Goal: Task Accomplishment & Management: Use online tool/utility

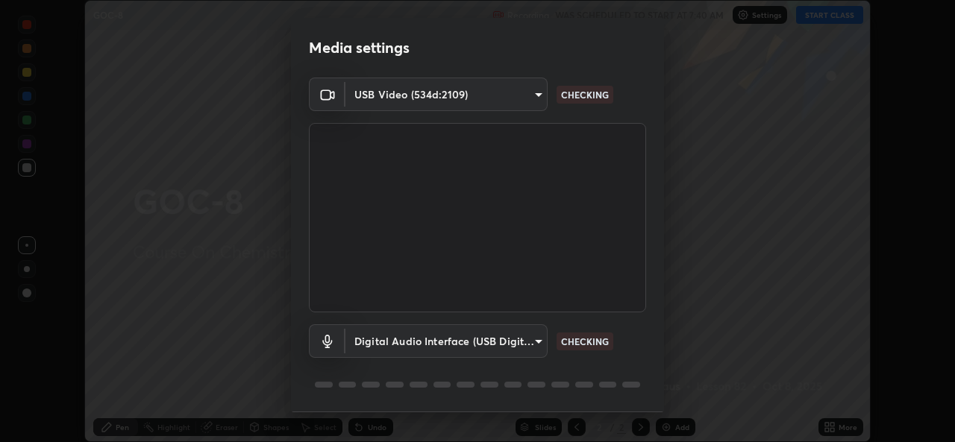
scroll to position [46, 0]
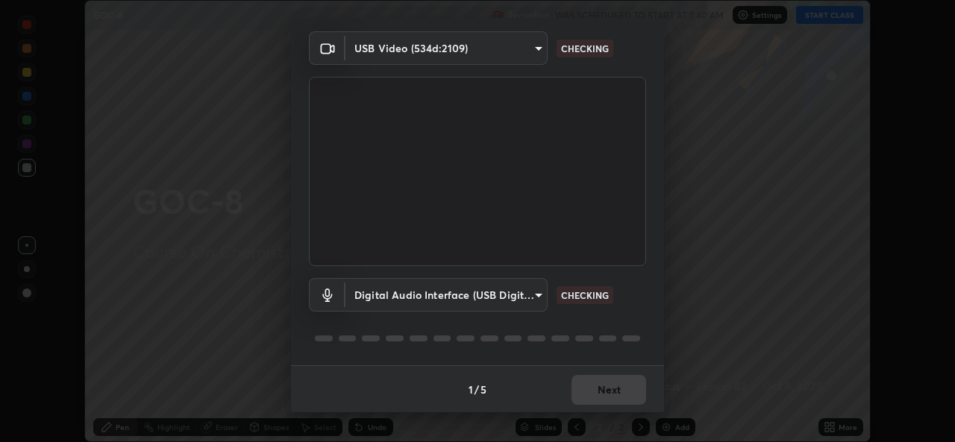
click at [589, 385] on div "1 / 5 Next" at bounding box center [477, 390] width 373 height 48
click at [597, 397] on div "1 / 5 Next" at bounding box center [477, 390] width 373 height 48
click at [606, 395] on div "1 / 5 Next" at bounding box center [477, 390] width 373 height 48
click at [518, 295] on body "Erase all GOC-8 Recording WAS SCHEDULED TO START AT 7:40 AM Settings START CLAS…" at bounding box center [477, 221] width 955 height 442
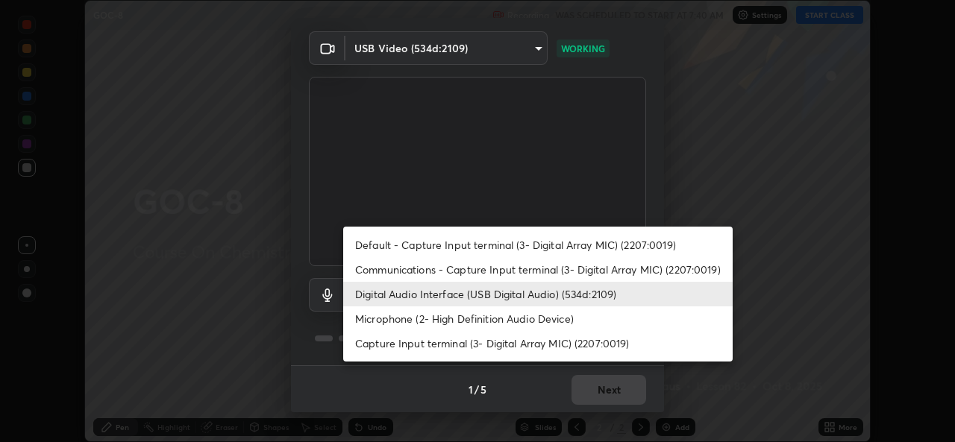
click at [515, 242] on li "Default - Capture Input terminal (3- Digital Array MIC) (2207:0019)" at bounding box center [537, 245] width 389 height 25
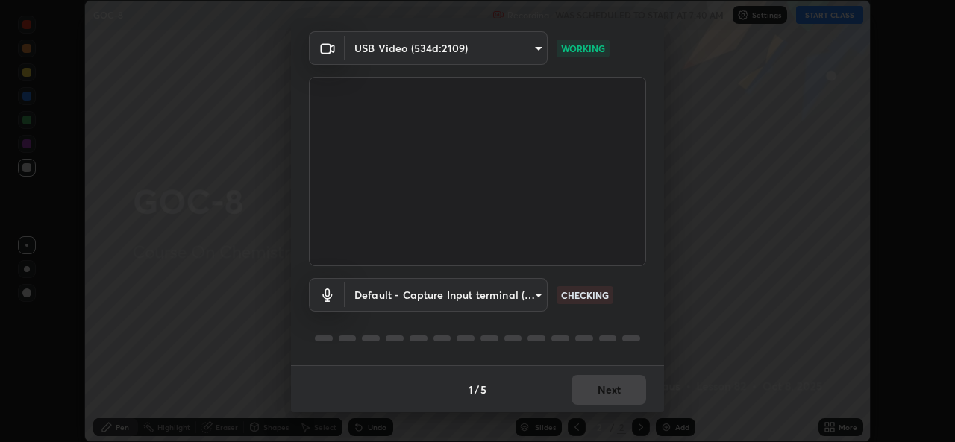
click at [463, 296] on body "Erase all GOC-8 Recording WAS SCHEDULED TO START AT 7:40 AM Settings START CLAS…" at bounding box center [477, 221] width 955 height 442
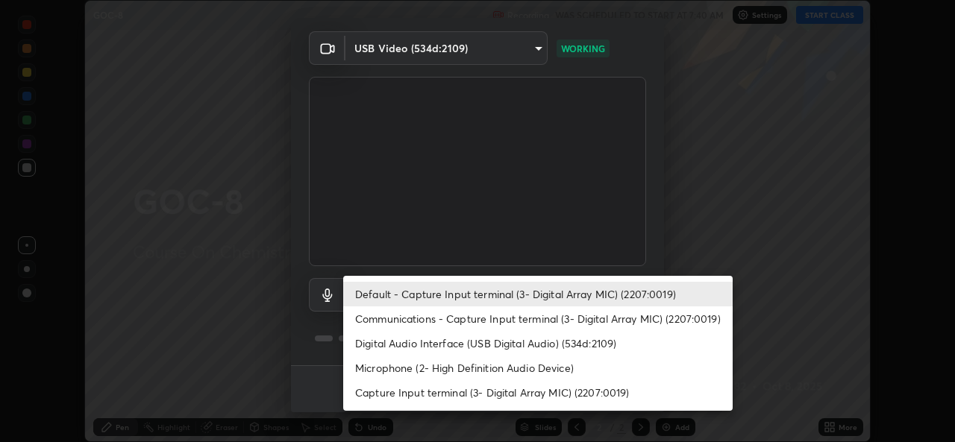
click at [457, 342] on li "Digital Audio Interface (USB Digital Audio) (534d:2109)" at bounding box center [537, 343] width 389 height 25
type input "8359d155c9945f69ed6c2c6e645aebfbd52ff0e7634a4d34ec297bb6e1e76a20"
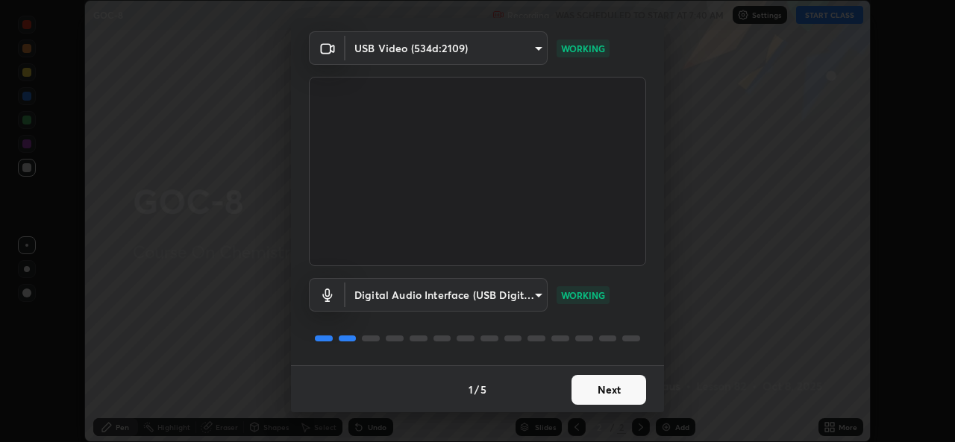
click at [593, 391] on button "Next" at bounding box center [608, 390] width 75 height 30
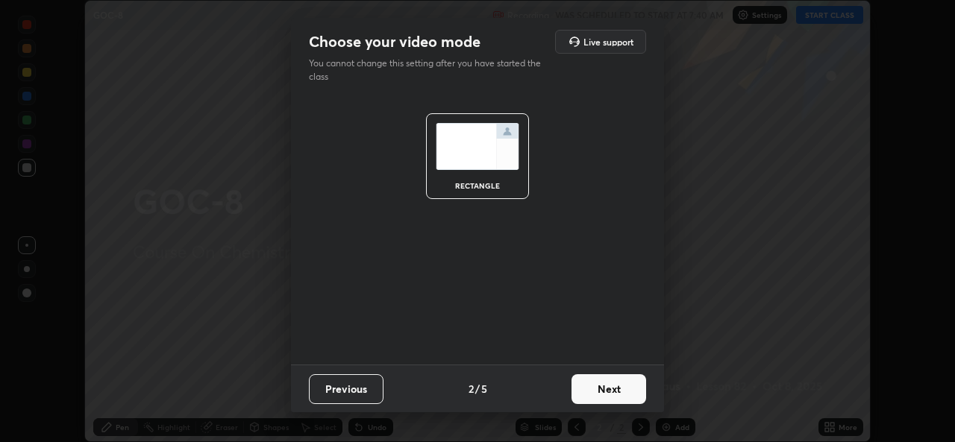
scroll to position [0, 0]
click at [596, 389] on button "Next" at bounding box center [608, 389] width 75 height 30
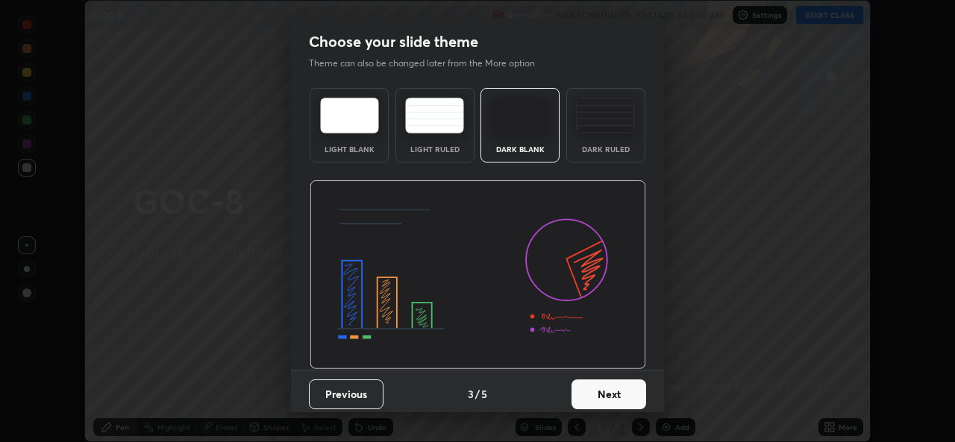
click at [602, 392] on button "Next" at bounding box center [608, 395] width 75 height 30
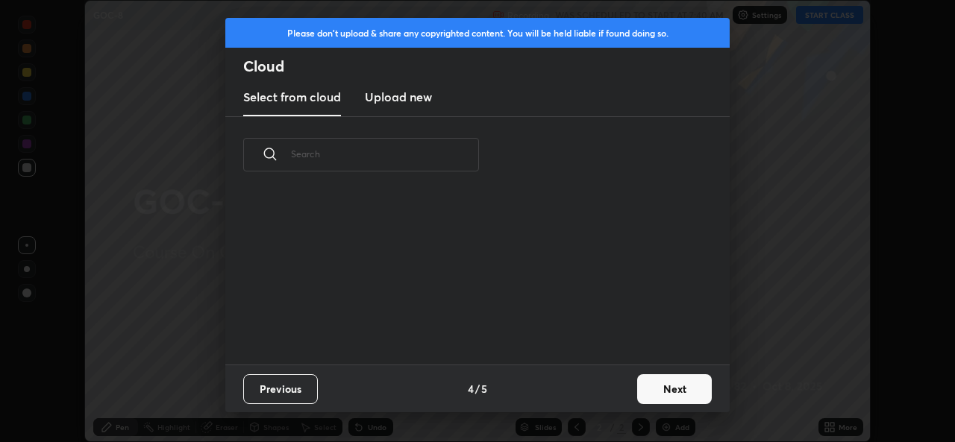
click at [609, 391] on div "Previous 4 / 5 Next" at bounding box center [477, 389] width 504 height 48
click at [680, 397] on button "Next" at bounding box center [674, 389] width 75 height 30
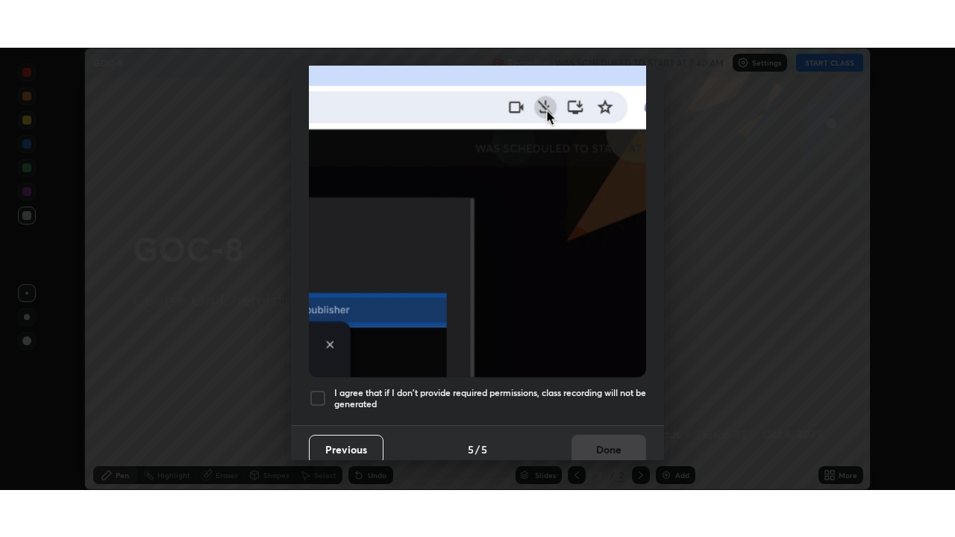
scroll to position [351, 0]
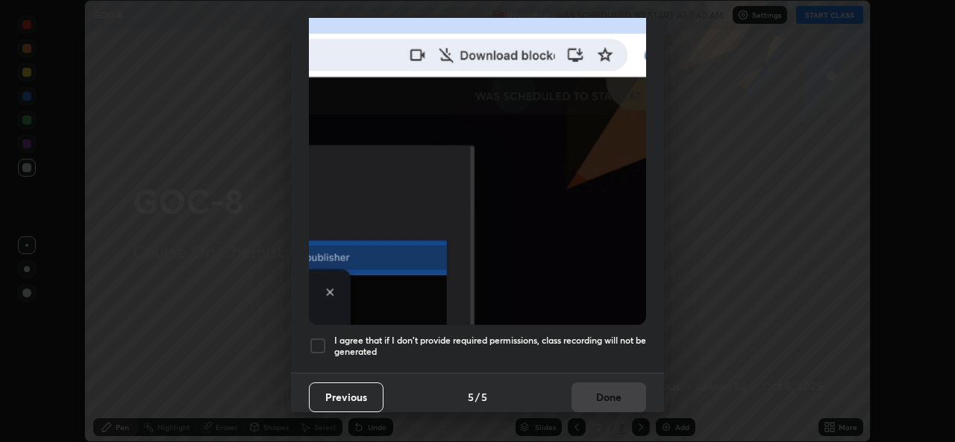
click at [319, 345] on div at bounding box center [318, 346] width 18 height 18
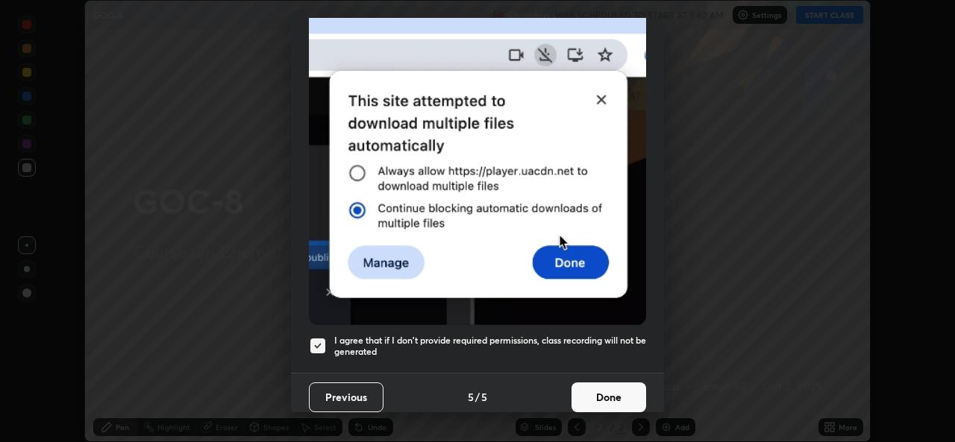
click at [601, 400] on button "Done" at bounding box center [608, 398] width 75 height 30
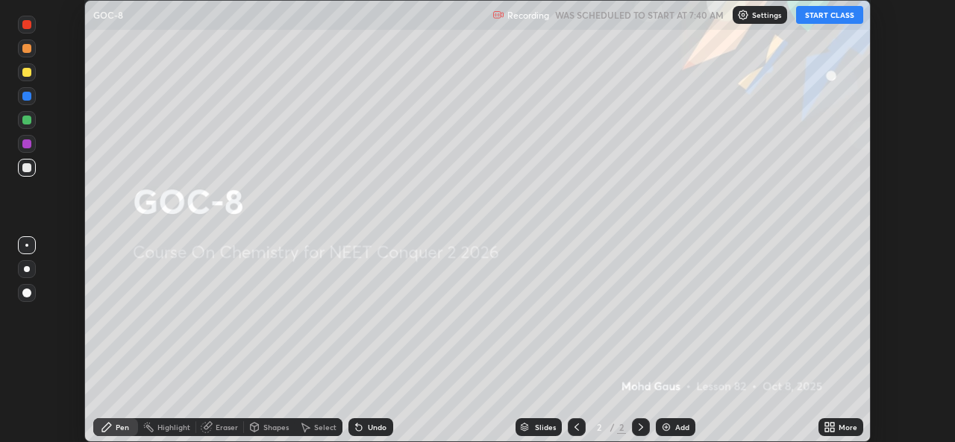
click at [833, 427] on icon at bounding box center [830, 427] width 12 height 12
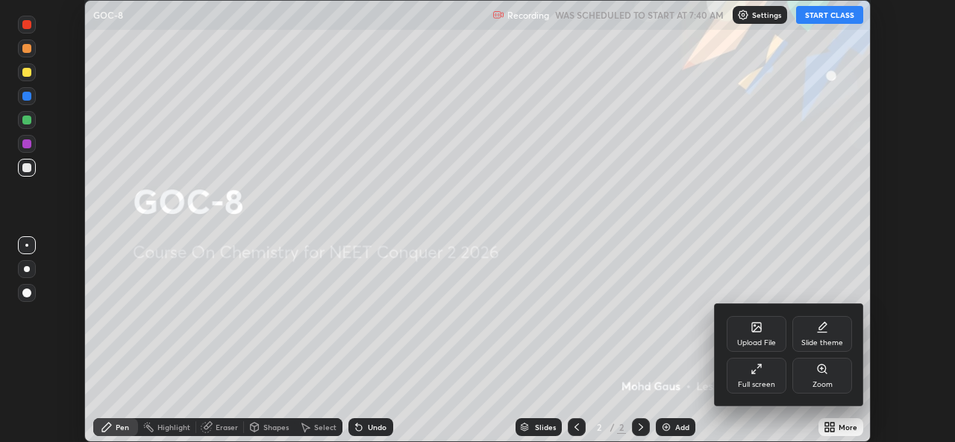
click at [761, 378] on div "Full screen" at bounding box center [757, 376] width 60 height 36
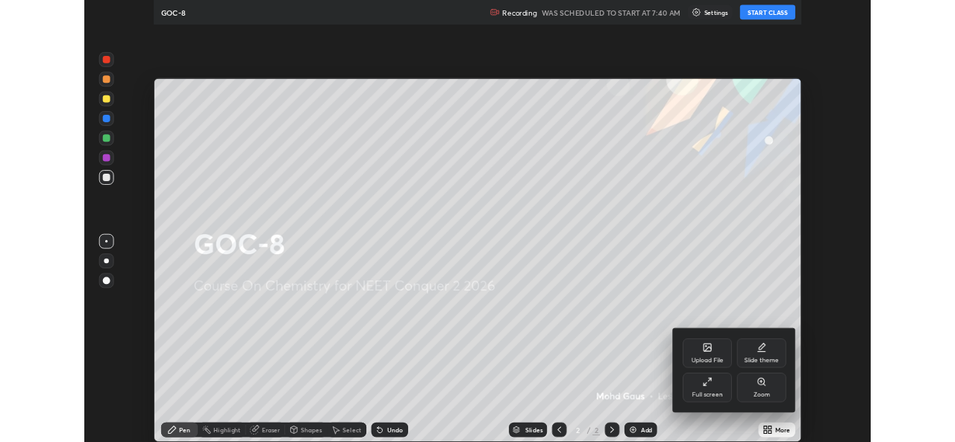
scroll to position [537, 955]
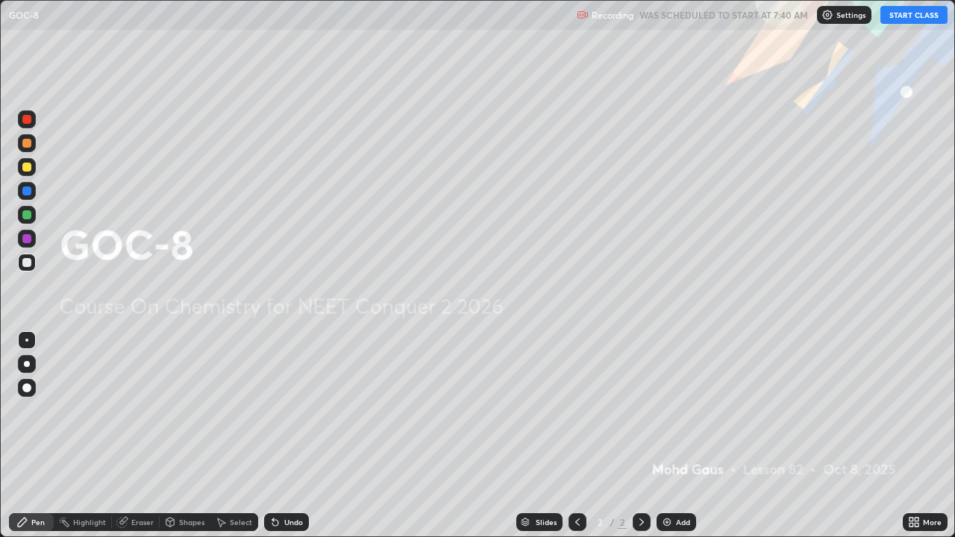
click at [914, 11] on button "START CLASS" at bounding box center [913, 15] width 67 height 18
click at [679, 442] on div "Add" at bounding box center [683, 521] width 14 height 7
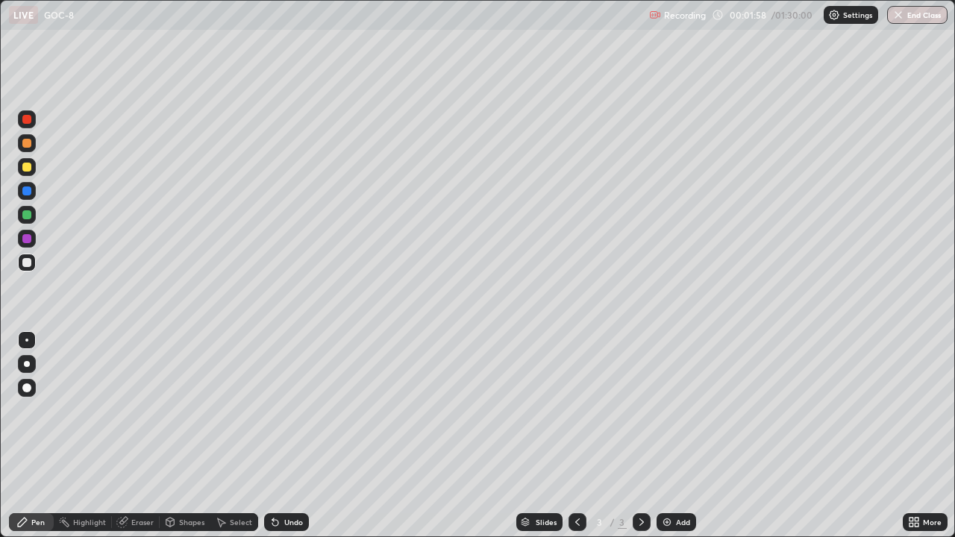
click at [27, 263] on div at bounding box center [26, 262] width 9 height 9
click at [27, 340] on div at bounding box center [26, 340] width 3 height 3
click at [26, 363] on div at bounding box center [27, 364] width 6 height 6
click at [27, 364] on div at bounding box center [27, 364] width 6 height 6
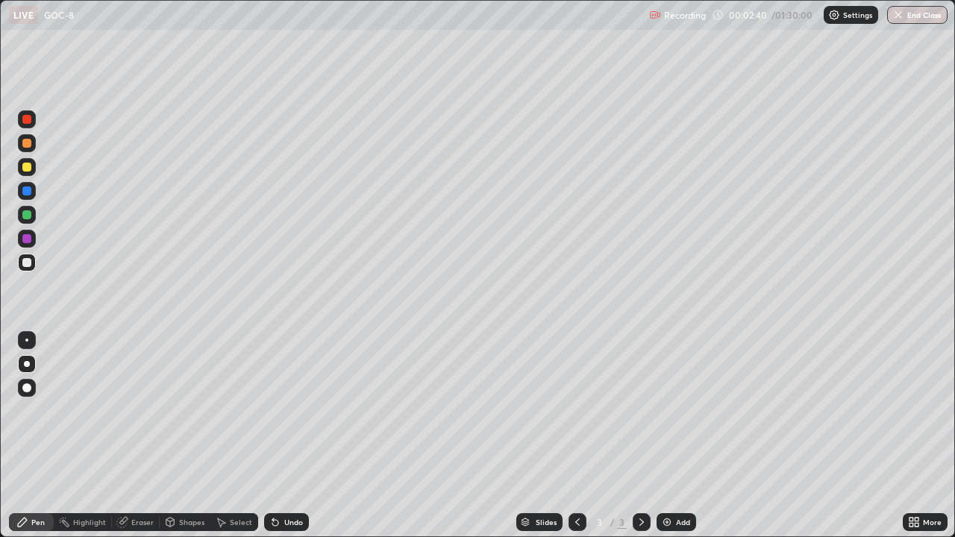
click at [28, 364] on div at bounding box center [27, 364] width 6 height 6
click at [27, 215] on div at bounding box center [26, 214] width 9 height 9
click at [34, 166] on div at bounding box center [27, 167] width 18 height 18
click at [28, 266] on div at bounding box center [26, 262] width 9 height 9
click at [25, 169] on div at bounding box center [26, 167] width 9 height 9
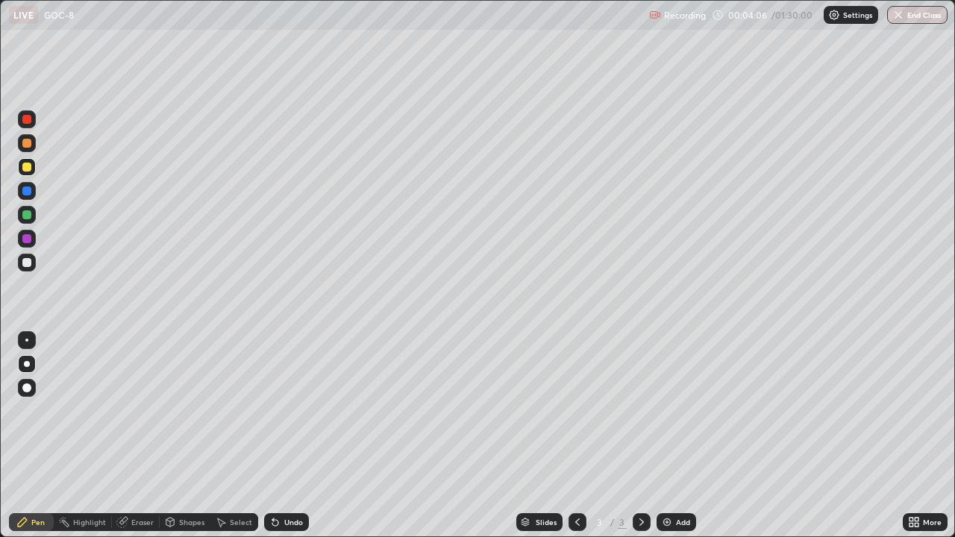
click at [28, 357] on div at bounding box center [27, 364] width 18 height 18
click at [135, 442] on div "Eraser" at bounding box center [142, 521] width 22 height 7
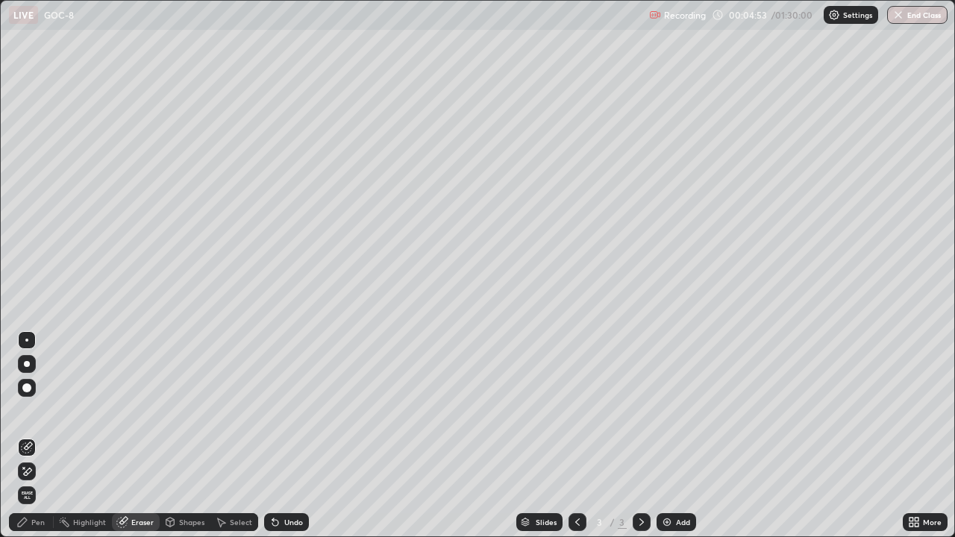
click at [34, 366] on div at bounding box center [27, 364] width 18 height 18
click at [27, 442] on div "Pen" at bounding box center [31, 522] width 45 height 18
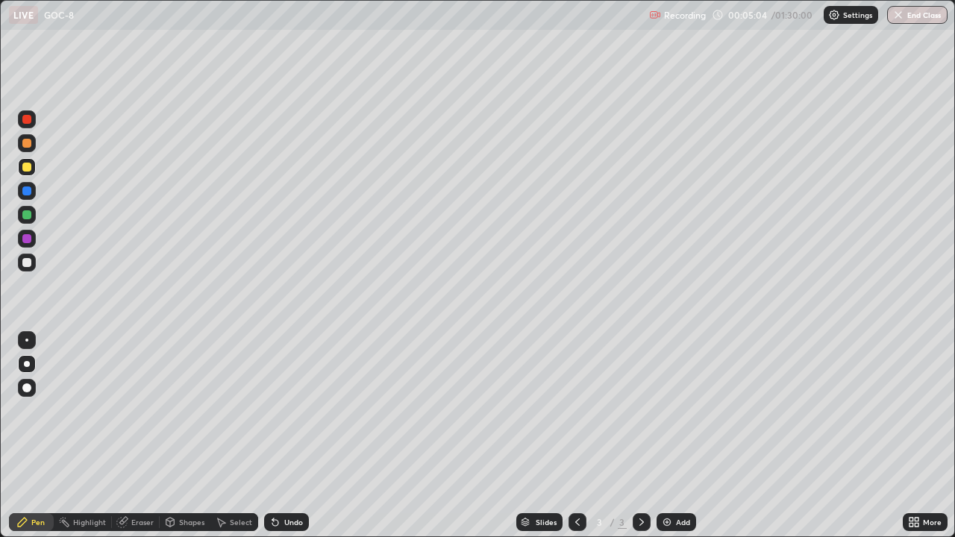
click at [28, 442] on div "Pen" at bounding box center [31, 522] width 45 height 18
click at [25, 372] on div at bounding box center [27, 364] width 18 height 18
click at [27, 364] on div at bounding box center [27, 364] width 6 height 6
click at [35, 442] on div "Pen" at bounding box center [37, 521] width 13 height 7
click at [30, 260] on div at bounding box center [26, 262] width 9 height 9
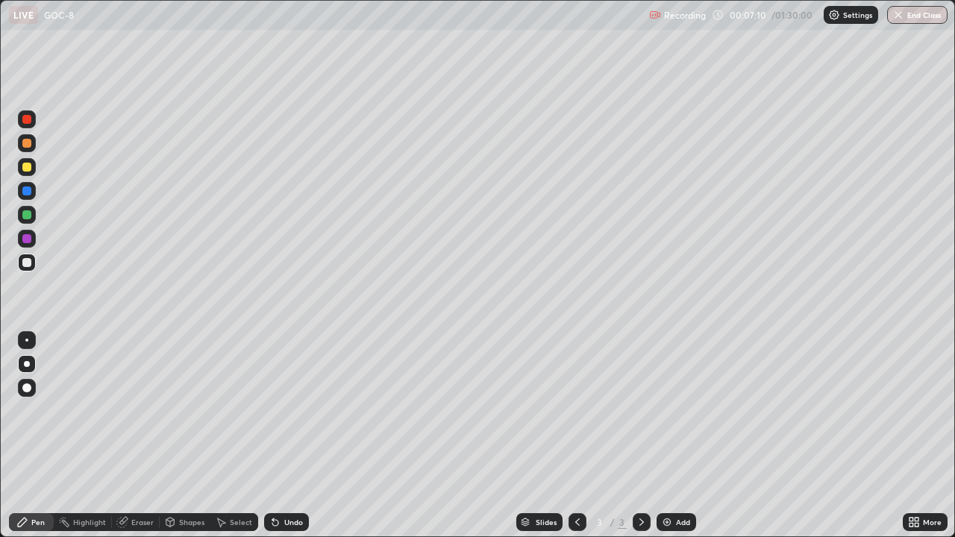
click at [144, 442] on div "Eraser" at bounding box center [142, 521] width 22 height 7
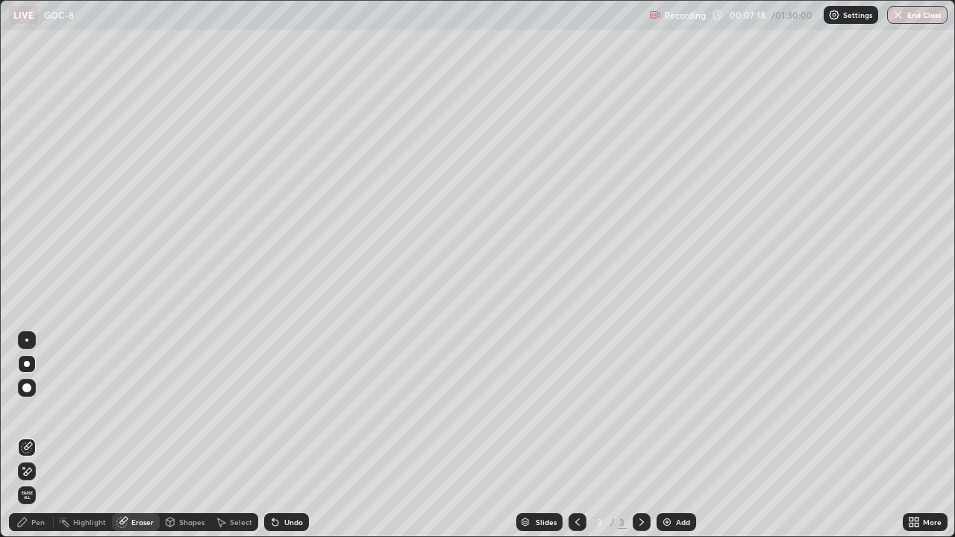
click at [34, 442] on div "Pen" at bounding box center [37, 521] width 13 height 7
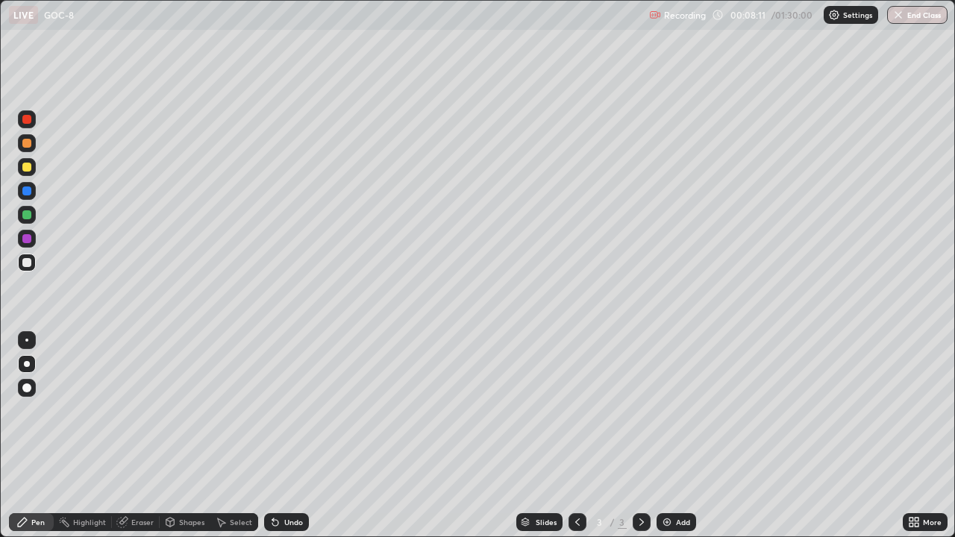
click at [145, 442] on div "Eraser" at bounding box center [136, 522] width 48 height 18
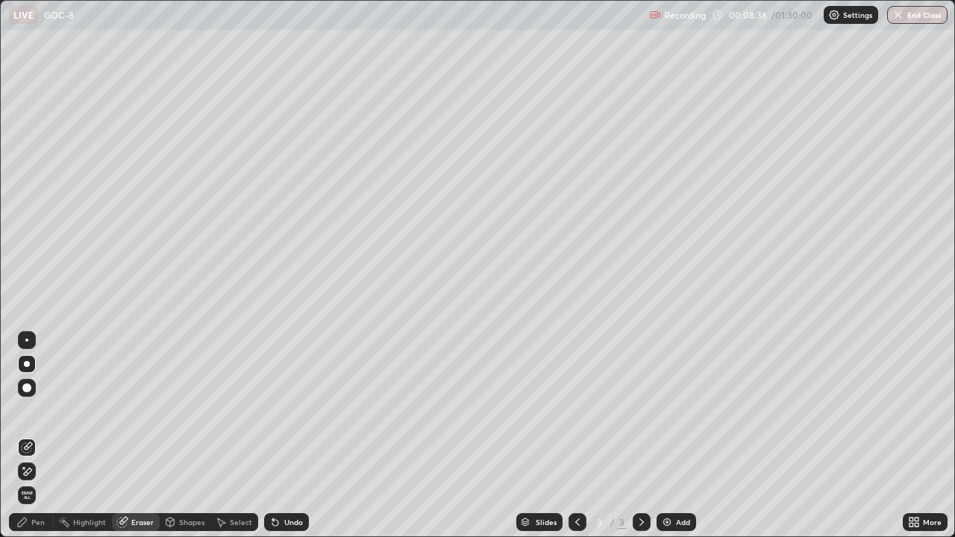
click at [24, 358] on div at bounding box center [27, 364] width 18 height 18
click at [43, 442] on div "Pen" at bounding box center [31, 522] width 45 height 18
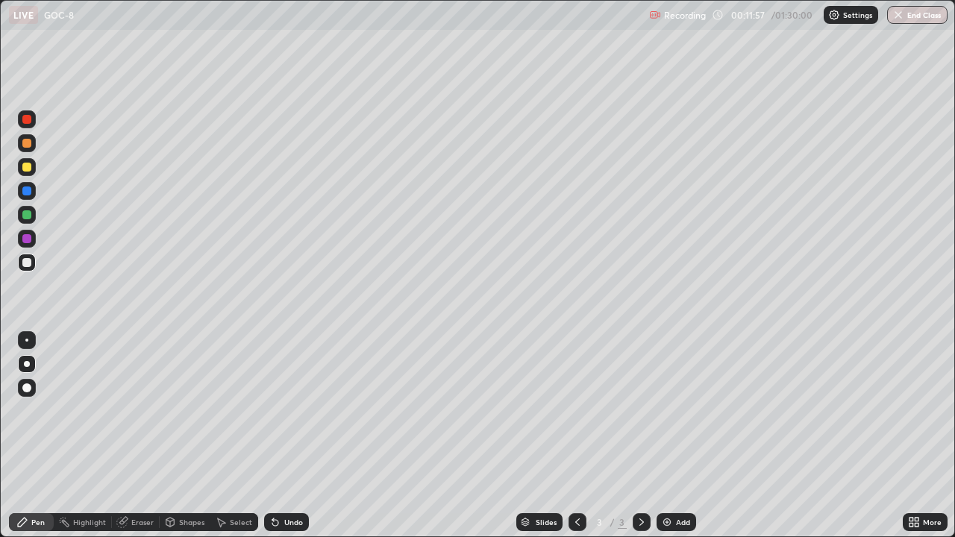
click at [673, 442] on div "Add" at bounding box center [676, 522] width 40 height 18
click at [27, 364] on div at bounding box center [27, 364] width 6 height 6
click at [23, 263] on div at bounding box center [26, 262] width 9 height 9
click at [28, 263] on div at bounding box center [26, 262] width 9 height 9
click at [27, 265] on div at bounding box center [26, 262] width 9 height 9
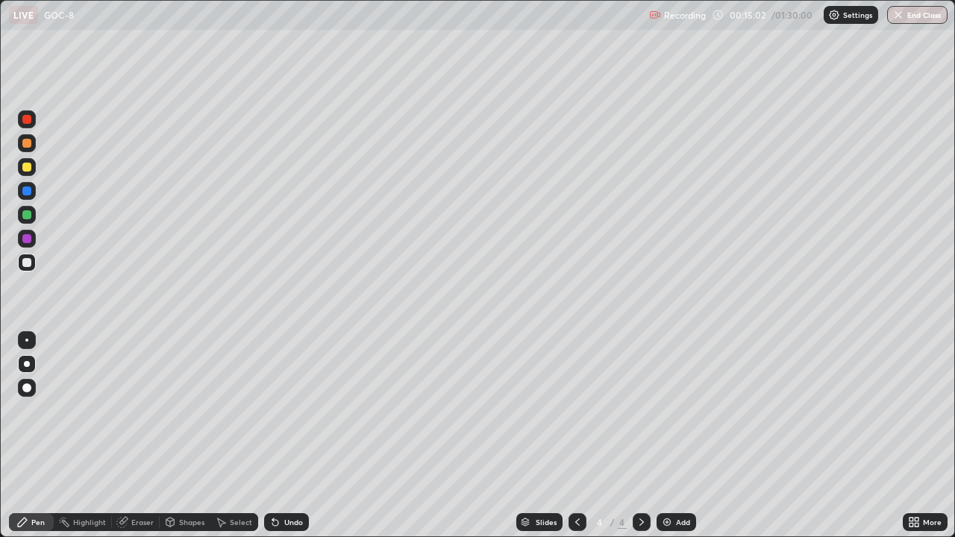
click at [30, 262] on div at bounding box center [26, 262] width 9 height 9
click at [26, 170] on div at bounding box center [26, 167] width 9 height 9
click at [34, 363] on div at bounding box center [27, 364] width 18 height 18
click at [143, 442] on div "Eraser" at bounding box center [142, 521] width 22 height 7
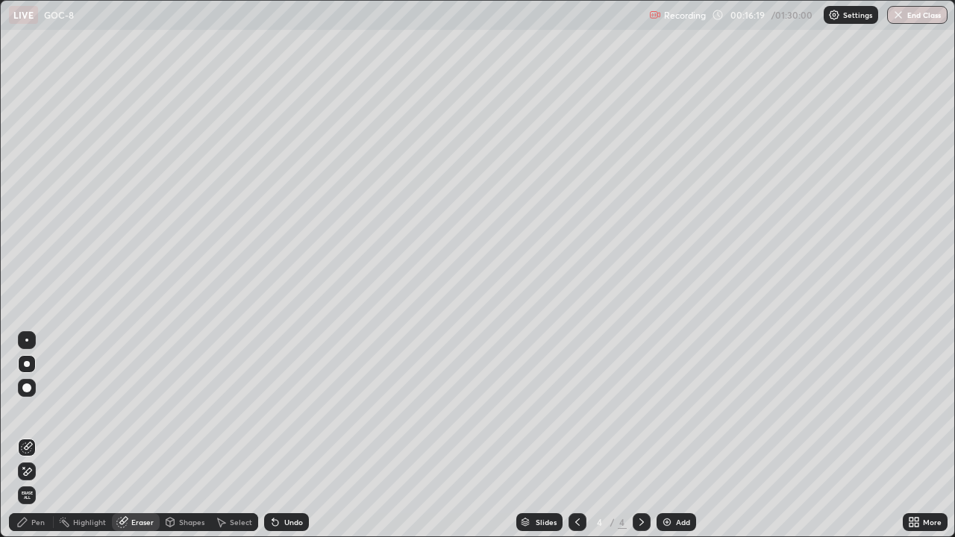
click at [29, 442] on div "Pen" at bounding box center [31, 522] width 45 height 18
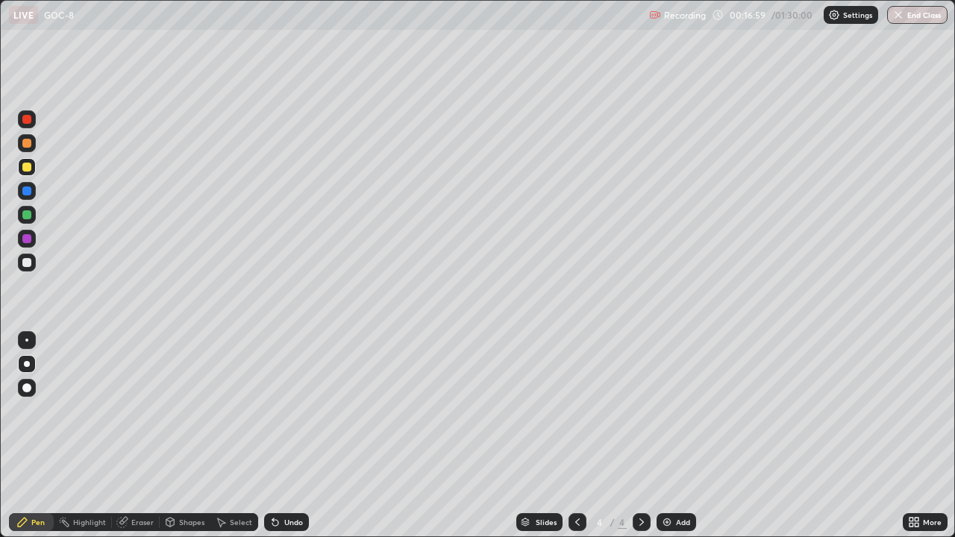
click at [27, 263] on div at bounding box center [26, 262] width 9 height 9
click at [28, 217] on div at bounding box center [26, 214] width 9 height 9
click at [131, 442] on div "Eraser" at bounding box center [136, 522] width 48 height 18
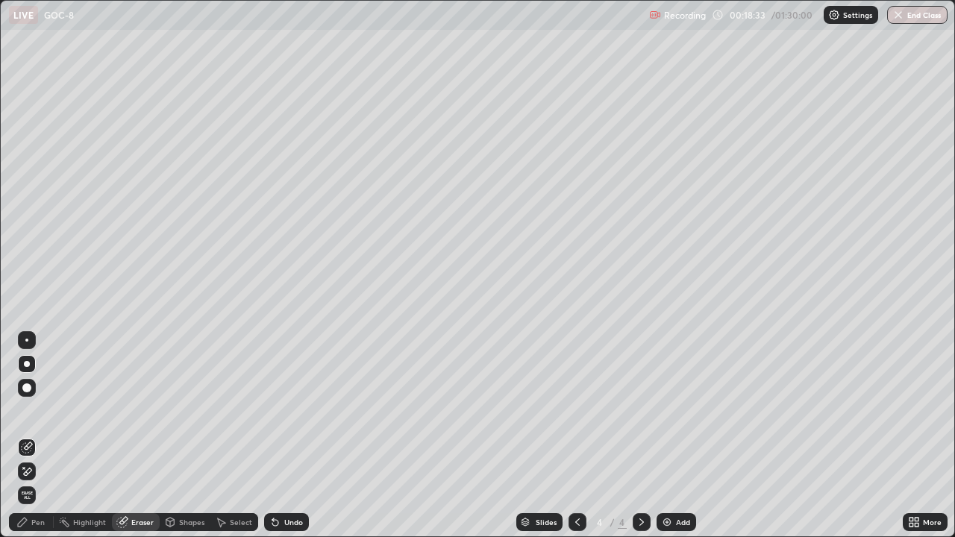
click at [27, 364] on div at bounding box center [27, 364] width 6 height 6
click at [40, 442] on div "Pen" at bounding box center [37, 521] width 13 height 7
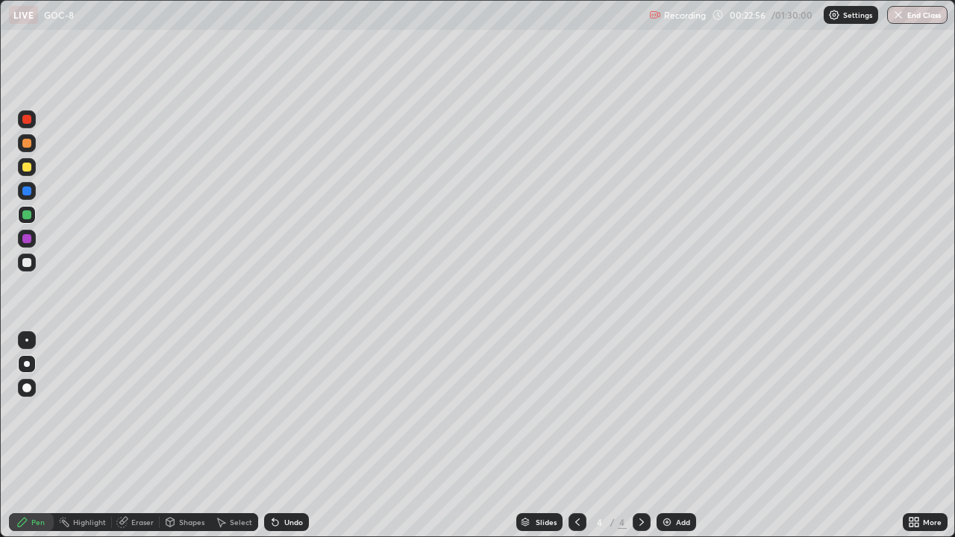
click at [678, 442] on div "Add" at bounding box center [683, 521] width 14 height 7
click at [30, 166] on div at bounding box center [26, 167] width 9 height 9
click at [28, 265] on div at bounding box center [26, 262] width 9 height 9
click at [147, 442] on div "Eraser" at bounding box center [136, 522] width 48 height 18
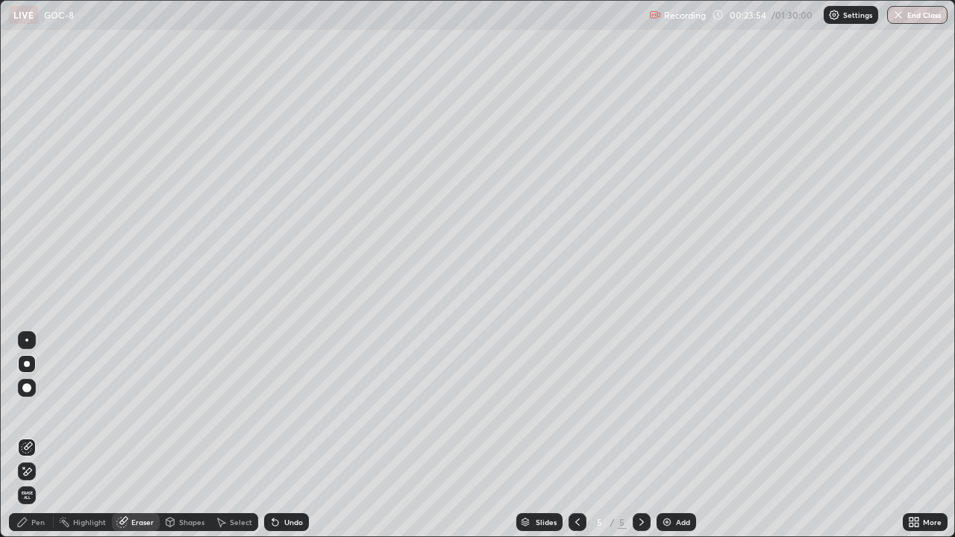
click at [48, 442] on div "Pen" at bounding box center [31, 522] width 45 height 18
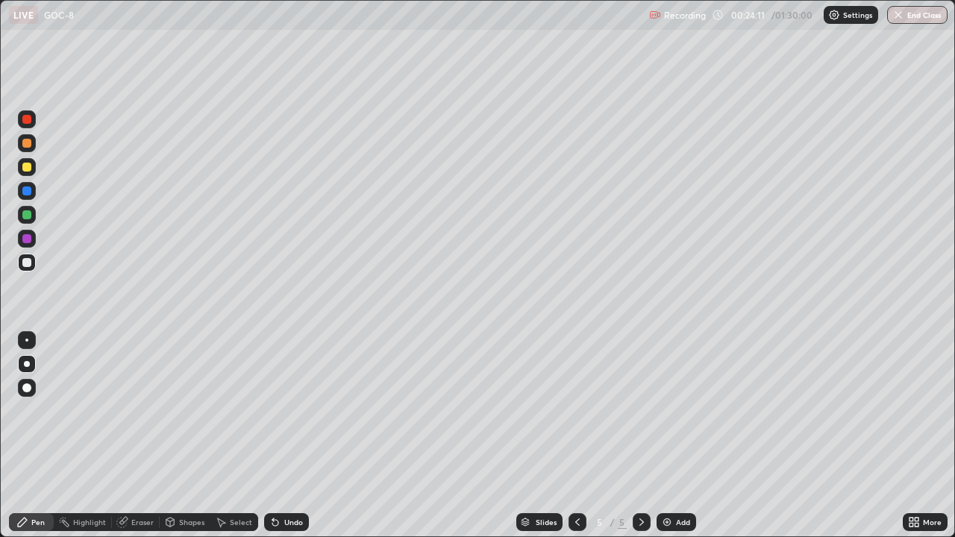
click at [24, 262] on div at bounding box center [26, 262] width 9 height 9
click at [27, 262] on div at bounding box center [26, 262] width 9 height 9
click at [139, 442] on div "Eraser" at bounding box center [142, 521] width 22 height 7
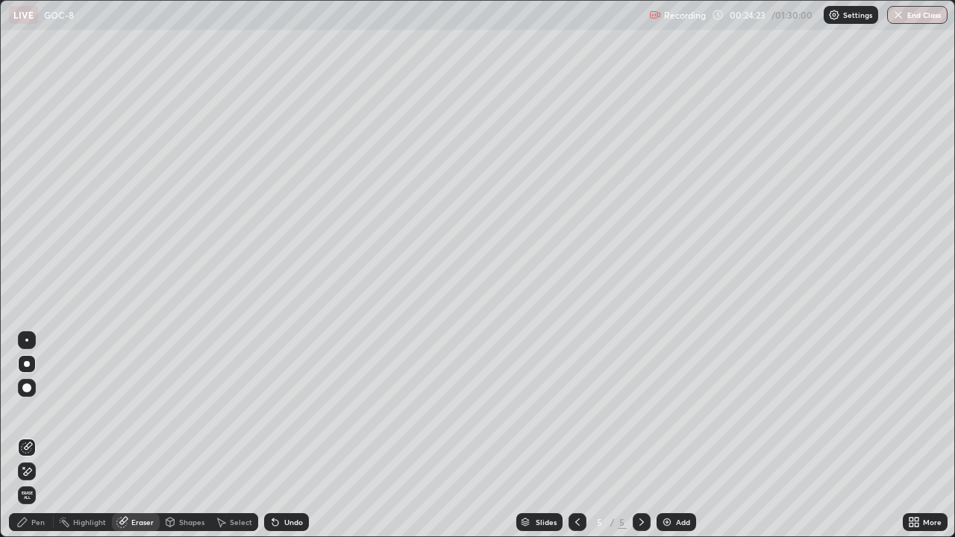
click at [37, 442] on div "Pen" at bounding box center [31, 522] width 45 height 18
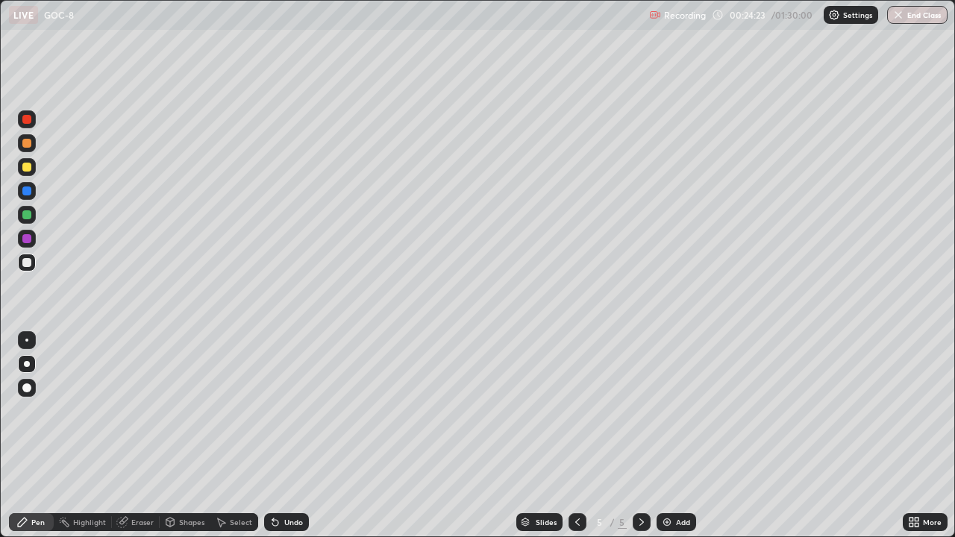
click at [28, 358] on div at bounding box center [27, 364] width 18 height 18
click at [26, 262] on div at bounding box center [26, 262] width 9 height 9
click at [25, 361] on div at bounding box center [27, 364] width 6 height 6
click at [26, 267] on div at bounding box center [27, 263] width 18 height 18
click at [137, 442] on div "Eraser" at bounding box center [142, 521] width 22 height 7
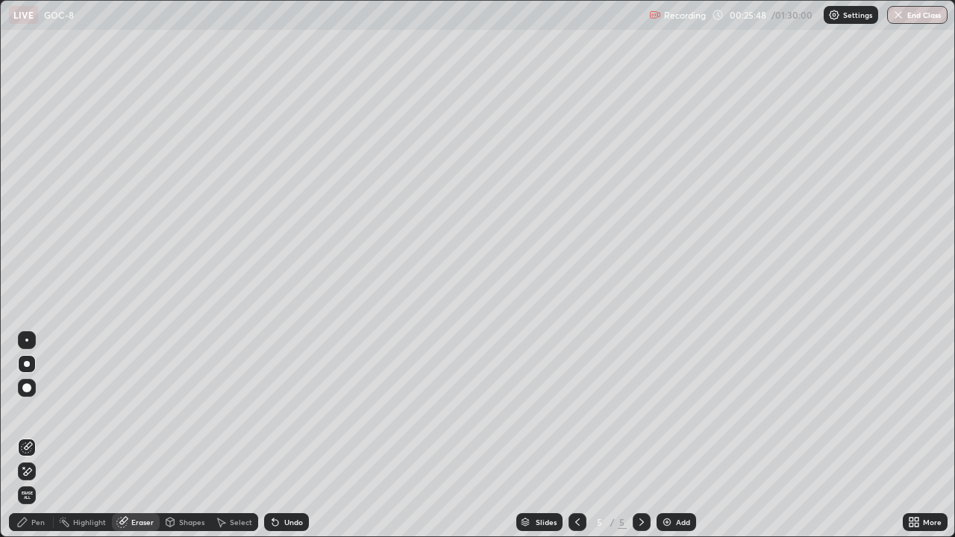
click at [29, 442] on div "Pen" at bounding box center [31, 522] width 45 height 18
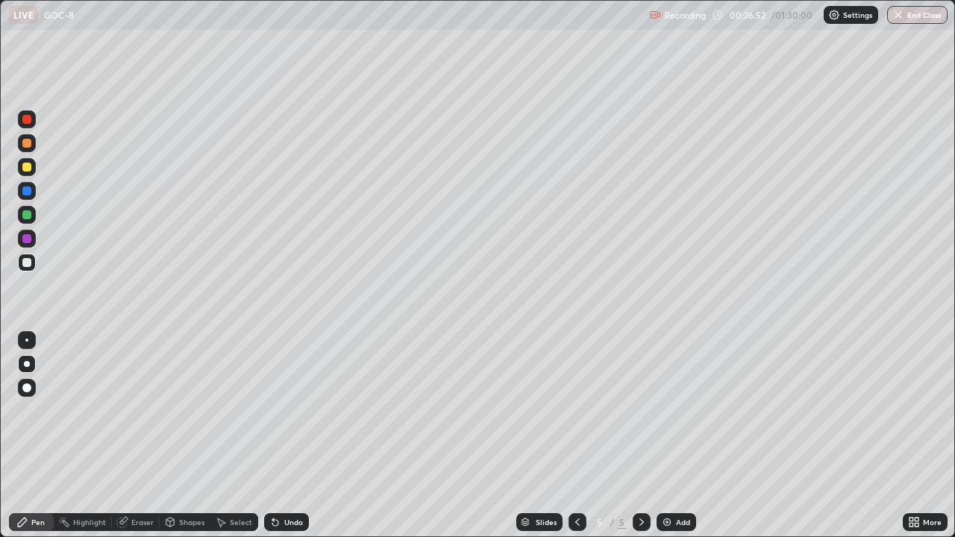
click at [21, 261] on div at bounding box center [27, 263] width 18 height 18
click at [142, 442] on div "Eraser" at bounding box center [142, 521] width 22 height 7
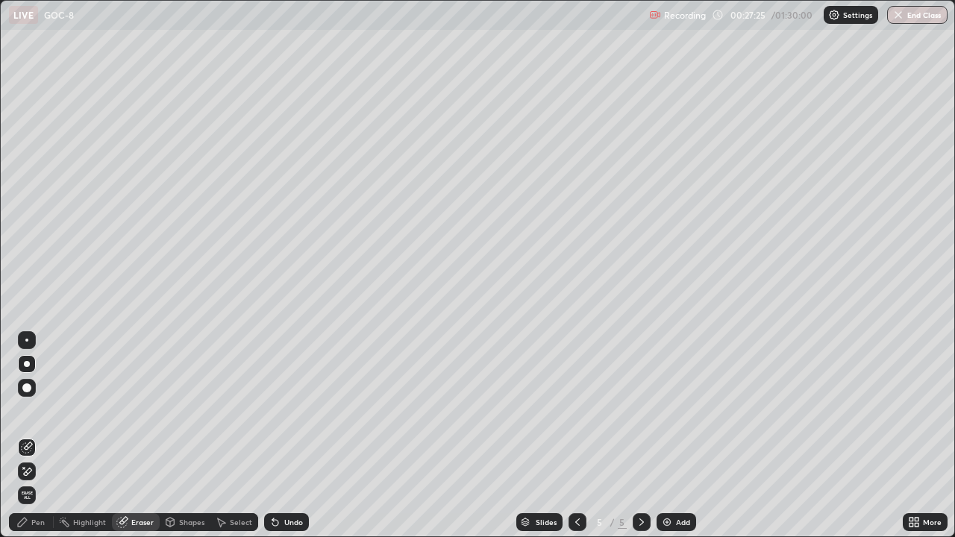
click at [41, 442] on div "Pen" at bounding box center [37, 521] width 13 height 7
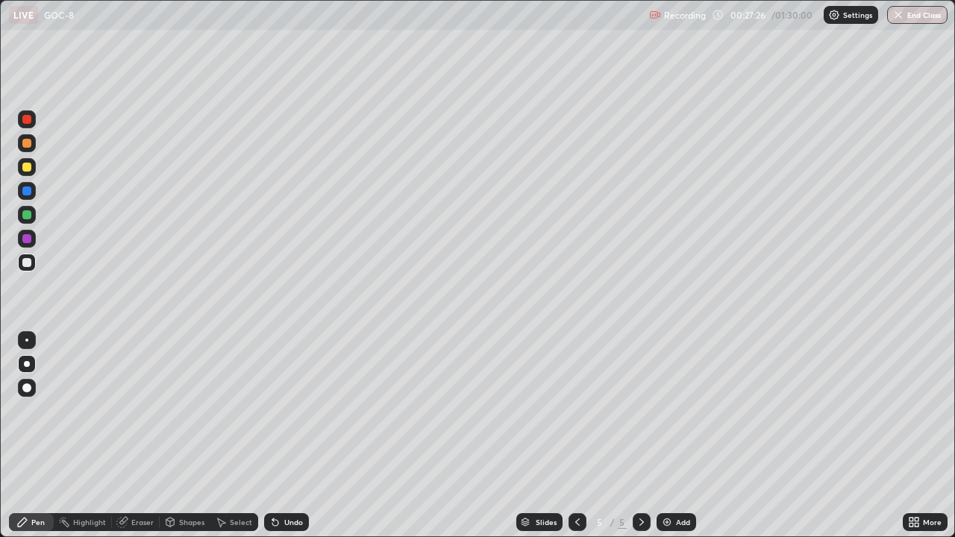
click at [27, 263] on div at bounding box center [26, 262] width 9 height 9
click at [130, 442] on div "Eraser" at bounding box center [136, 522] width 48 height 18
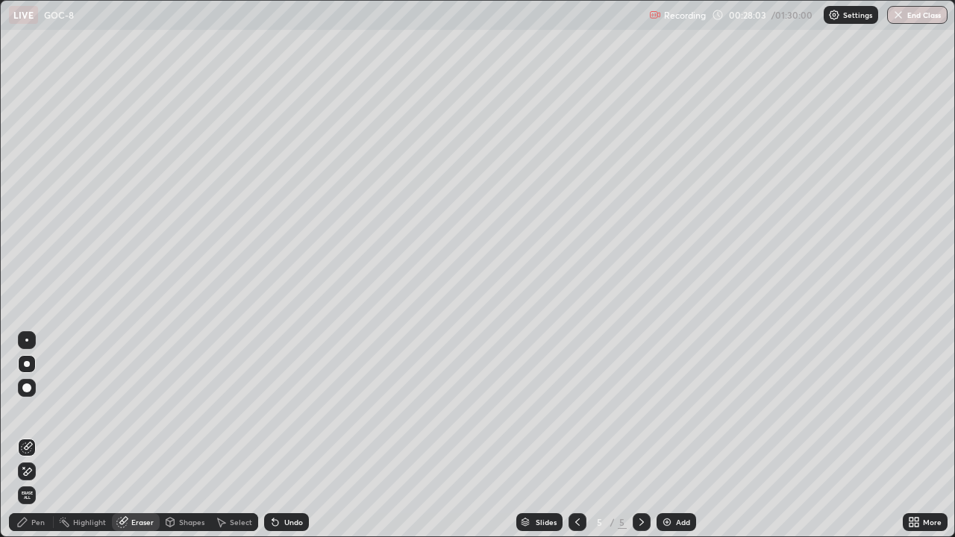
click at [38, 442] on div "Pen" at bounding box center [37, 521] width 13 height 7
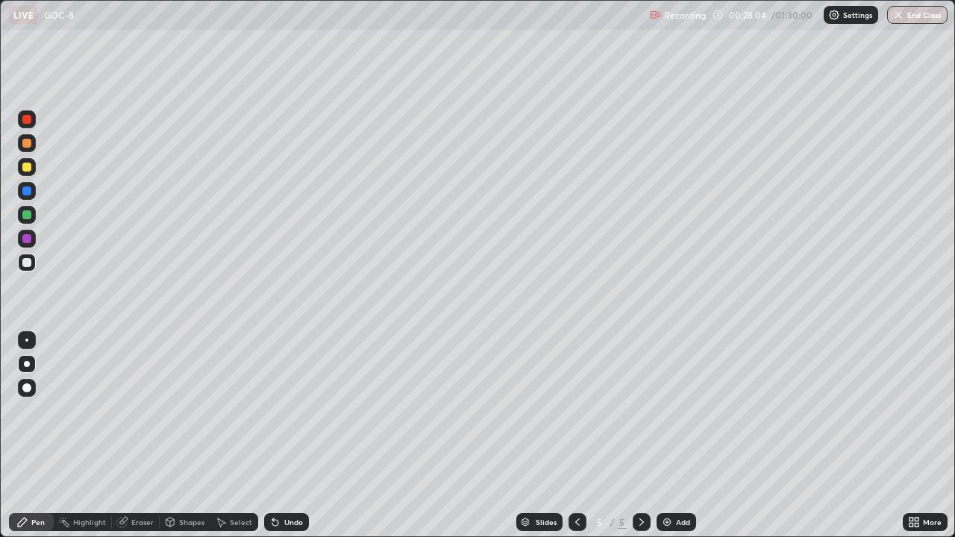
click at [27, 263] on div at bounding box center [26, 262] width 9 height 9
click at [139, 442] on div "Eraser" at bounding box center [142, 521] width 22 height 7
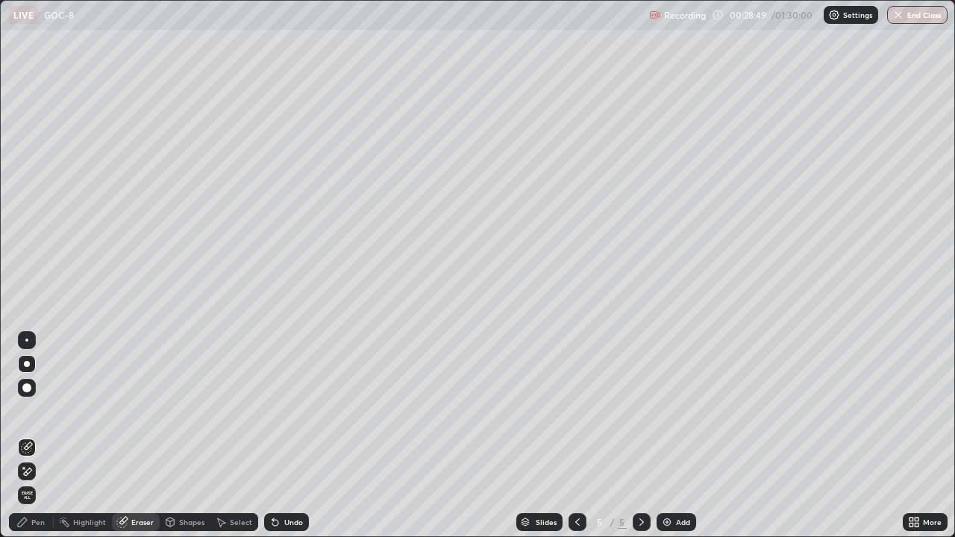
click at [30, 442] on div "Pen" at bounding box center [31, 522] width 45 height 18
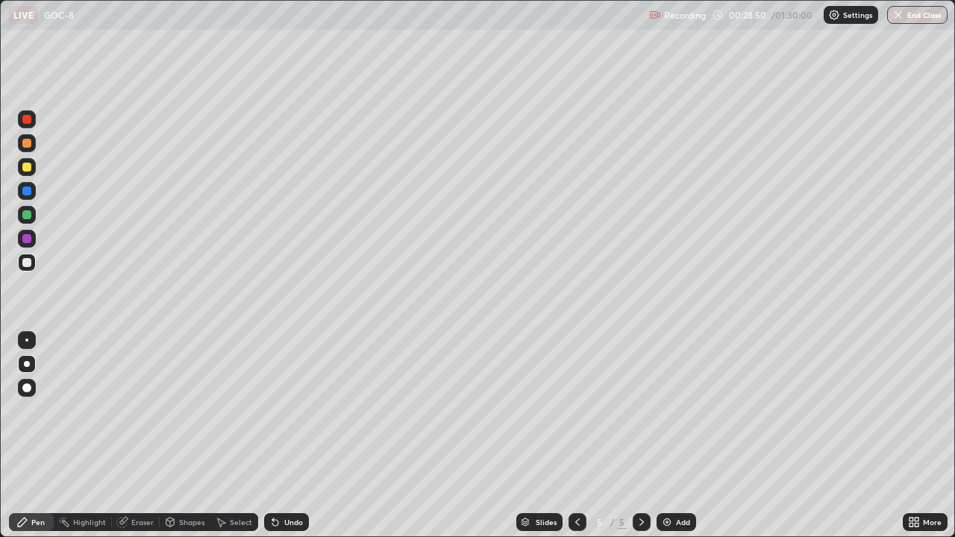
click at [28, 261] on div at bounding box center [26, 262] width 9 height 9
click at [19, 239] on div at bounding box center [27, 239] width 18 height 18
click at [143, 442] on div "Eraser" at bounding box center [136, 522] width 48 height 18
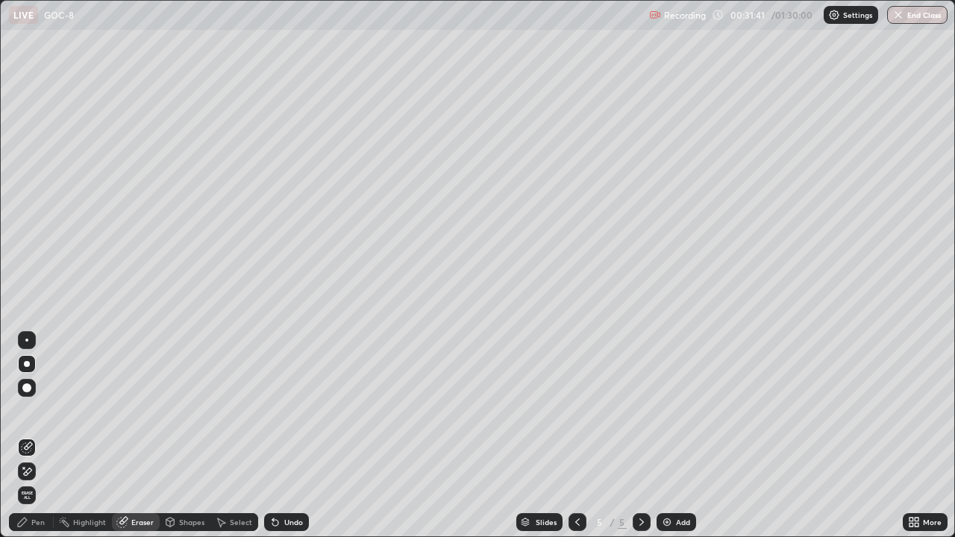
click at [678, 442] on div "Add" at bounding box center [683, 521] width 14 height 7
click at [27, 388] on div at bounding box center [26, 387] width 9 height 9
click at [574, 442] on icon at bounding box center [577, 522] width 12 height 12
click at [640, 442] on div at bounding box center [642, 522] width 18 height 18
click at [28, 442] on icon at bounding box center [22, 522] width 12 height 12
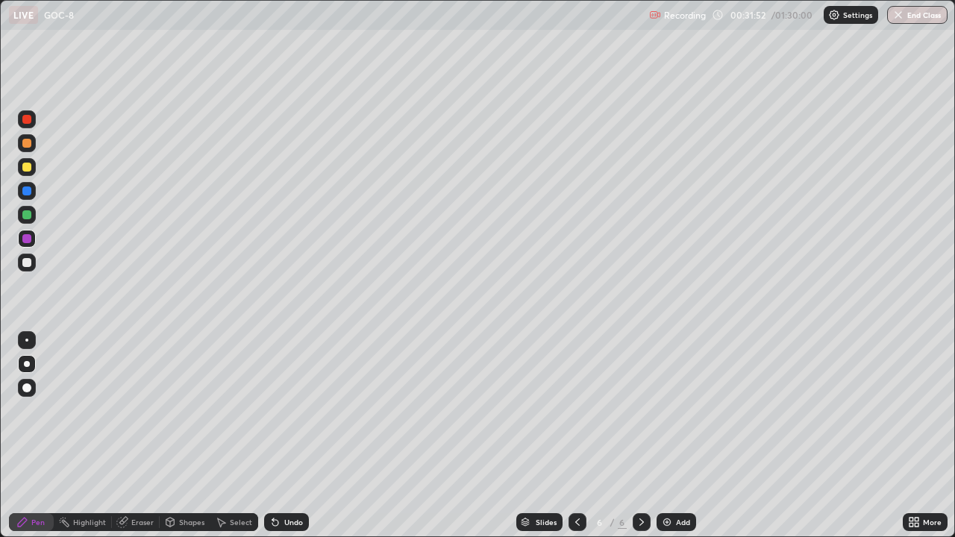
click at [28, 363] on div at bounding box center [27, 364] width 6 height 6
click at [25, 262] on div at bounding box center [26, 262] width 9 height 9
click at [24, 361] on div at bounding box center [27, 364] width 18 height 18
click at [142, 442] on div "Eraser" at bounding box center [136, 522] width 48 height 18
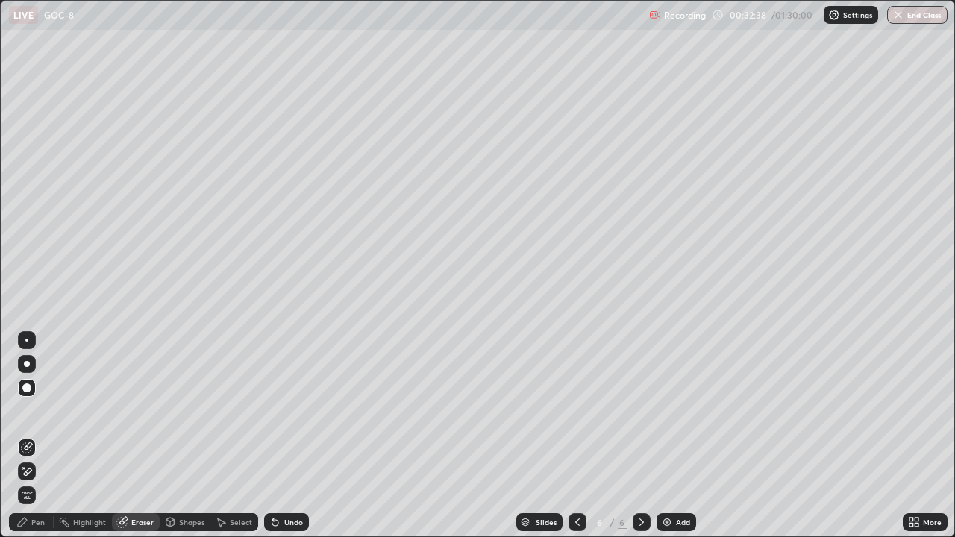
click at [37, 442] on div "Pen" at bounding box center [37, 521] width 13 height 7
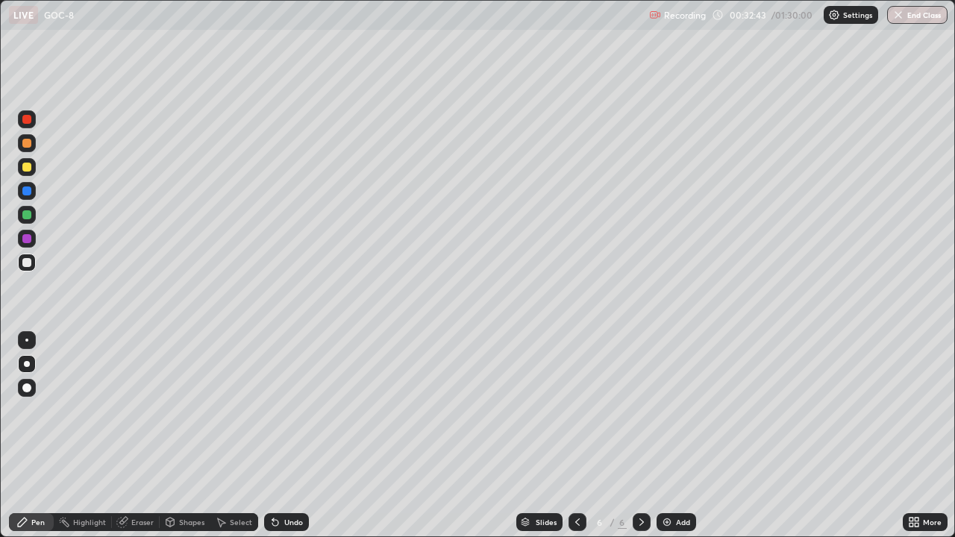
click at [134, 442] on div "Eraser" at bounding box center [142, 521] width 22 height 7
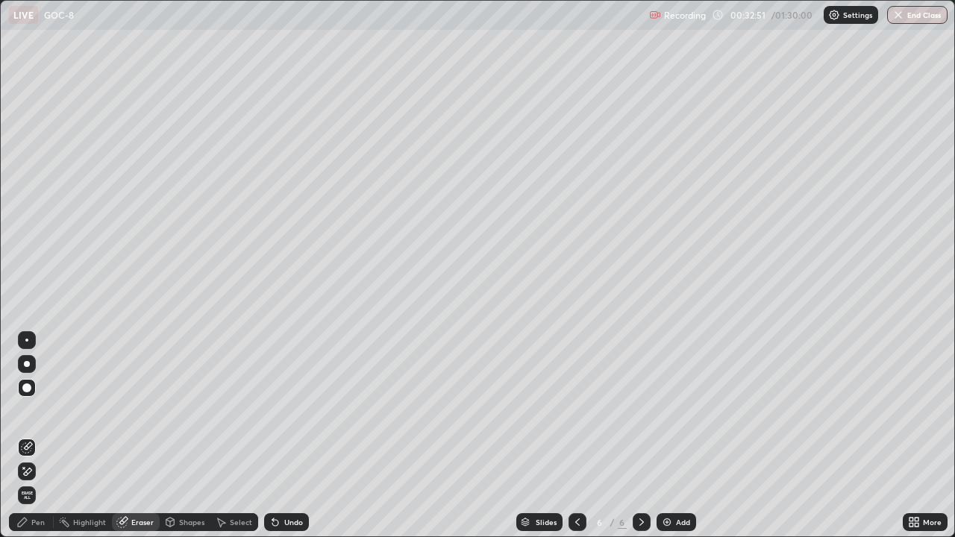
click at [36, 442] on div "Pen" at bounding box center [37, 521] width 13 height 7
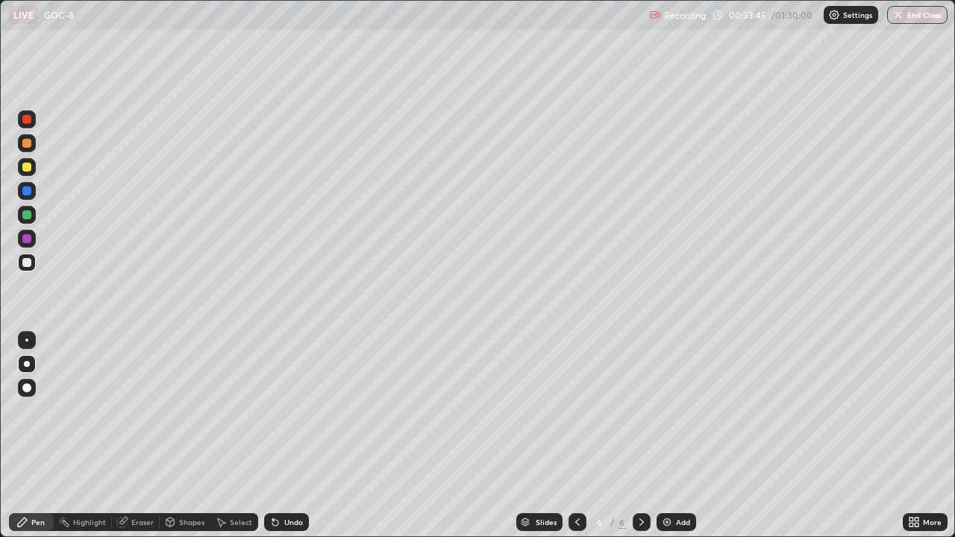
click at [145, 442] on div "Eraser" at bounding box center [142, 521] width 22 height 7
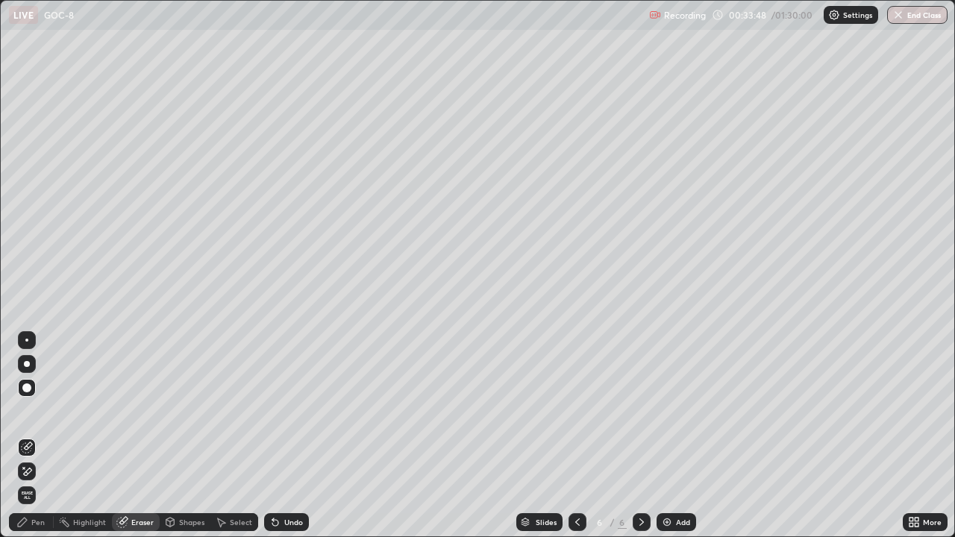
click at [30, 442] on div "Pen" at bounding box center [31, 522] width 45 height 18
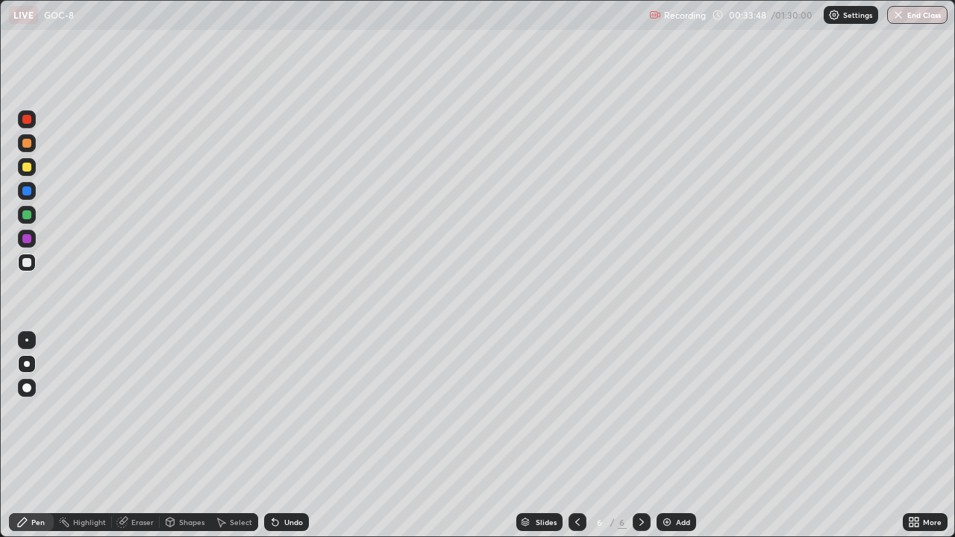
click at [28, 363] on div at bounding box center [27, 364] width 6 height 6
click at [138, 442] on div "Eraser" at bounding box center [142, 521] width 22 height 7
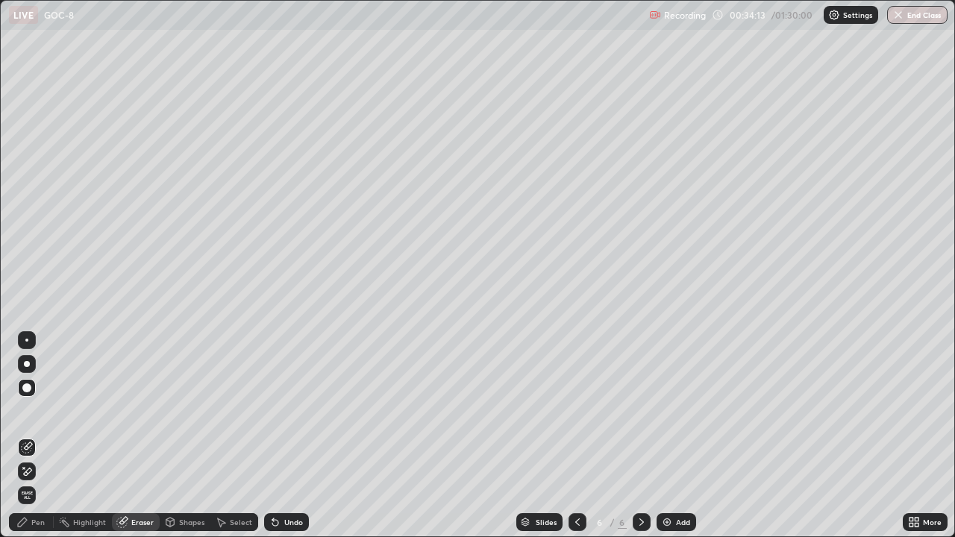
click at [51, 442] on div "Pen" at bounding box center [31, 522] width 45 height 30
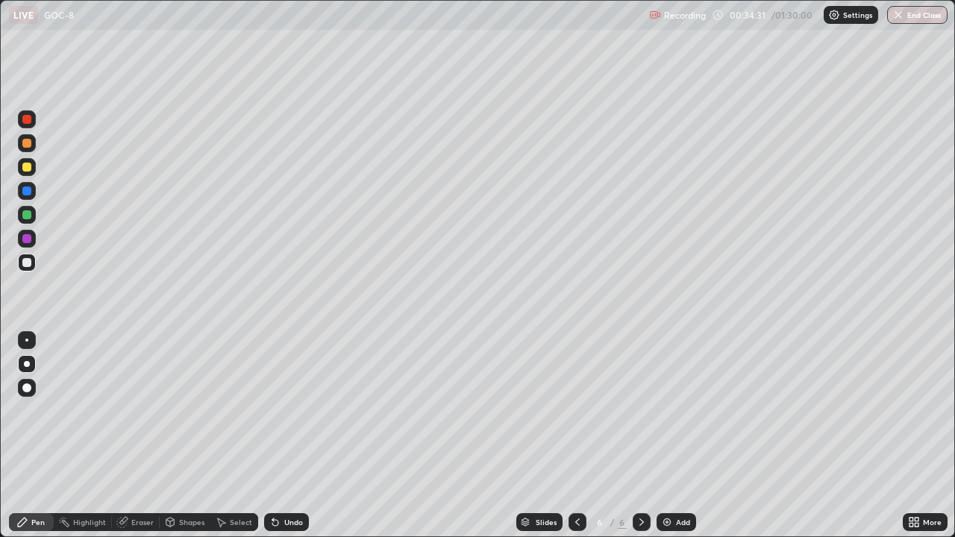
click at [131, 442] on div "Eraser" at bounding box center [142, 521] width 22 height 7
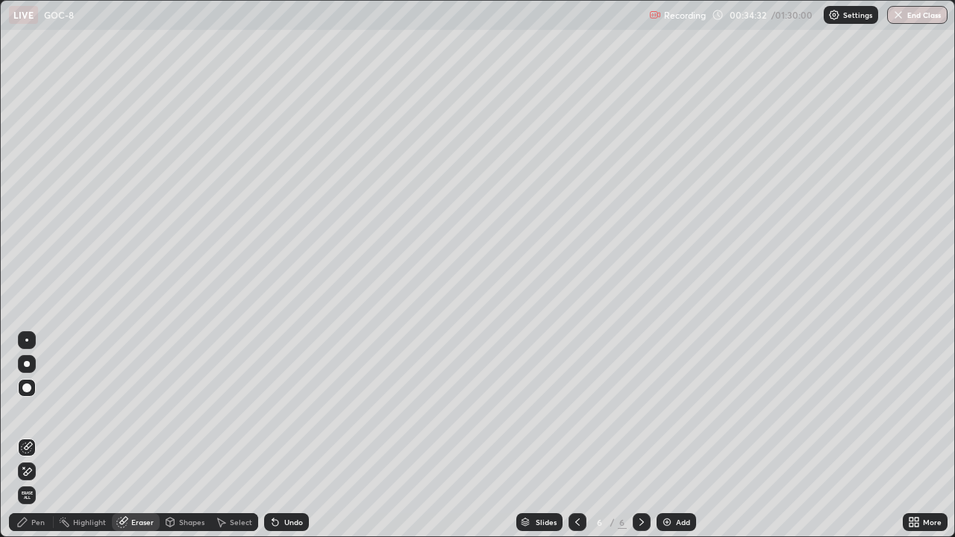
click at [31, 442] on div "Pen" at bounding box center [37, 521] width 13 height 7
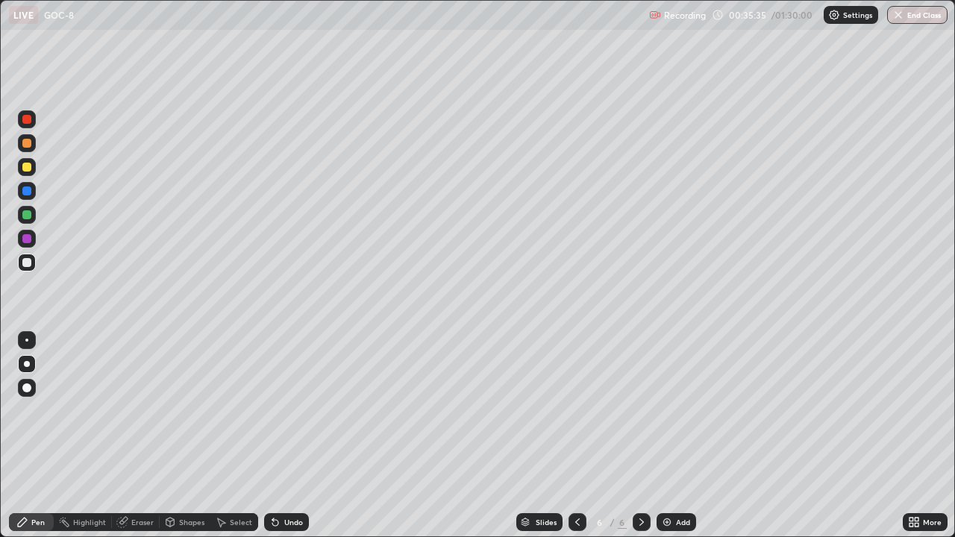
click at [571, 442] on icon at bounding box center [577, 522] width 12 height 12
click at [637, 442] on div at bounding box center [642, 522] width 18 height 18
click at [151, 442] on div "Eraser" at bounding box center [142, 521] width 22 height 7
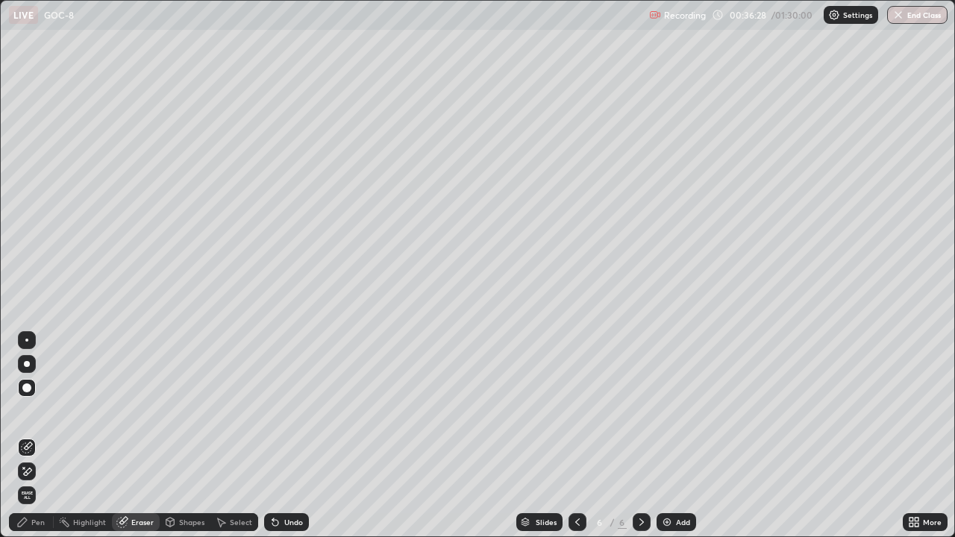
click at [580, 442] on div at bounding box center [577, 522] width 18 height 18
click at [639, 442] on icon at bounding box center [642, 522] width 12 height 12
click at [576, 442] on icon at bounding box center [577, 522] width 12 height 12
click at [639, 442] on icon at bounding box center [642, 522] width 12 height 12
click at [577, 442] on icon at bounding box center [577, 522] width 12 height 12
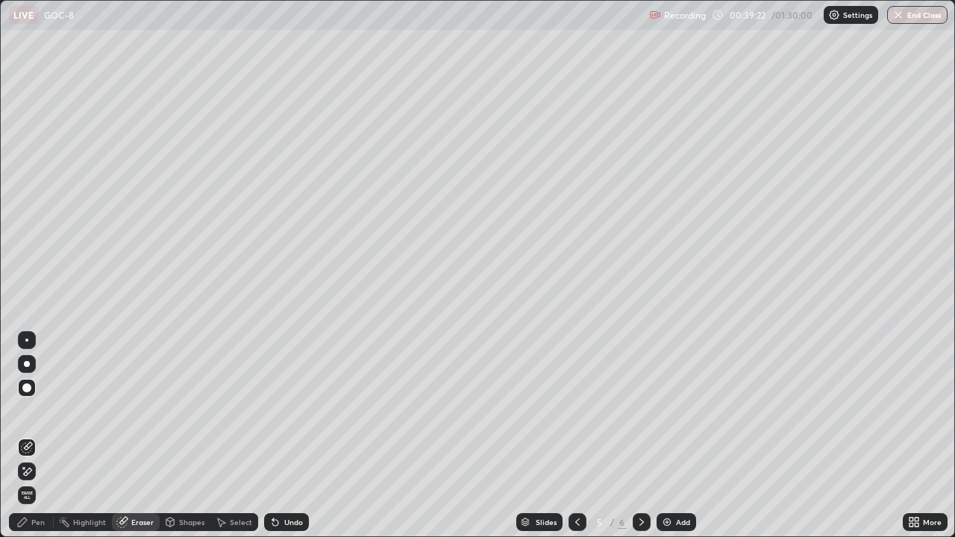
click at [638, 442] on icon at bounding box center [642, 522] width 12 height 12
click at [31, 361] on div at bounding box center [27, 364] width 18 height 18
click at [40, 442] on div "Pen" at bounding box center [31, 522] width 45 height 18
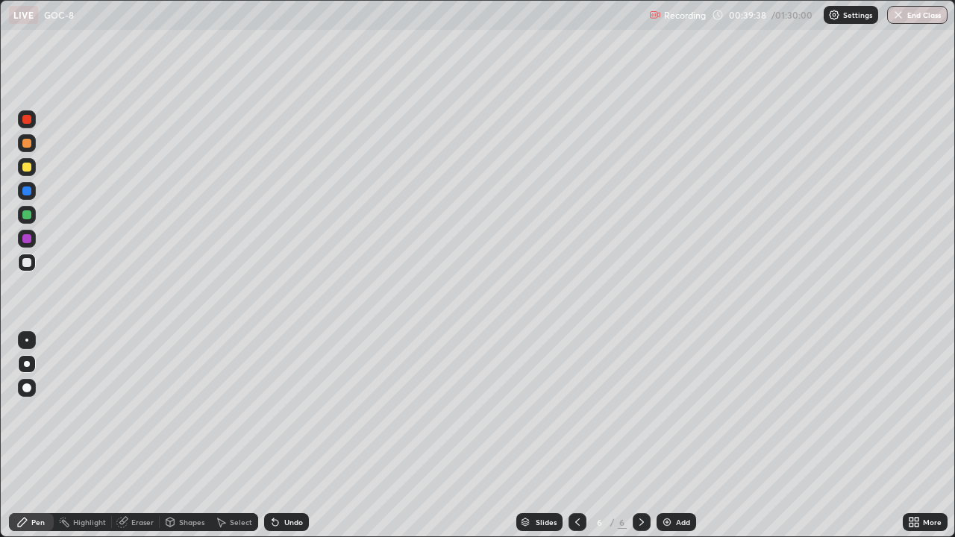
click at [141, 442] on div "Eraser" at bounding box center [142, 521] width 22 height 7
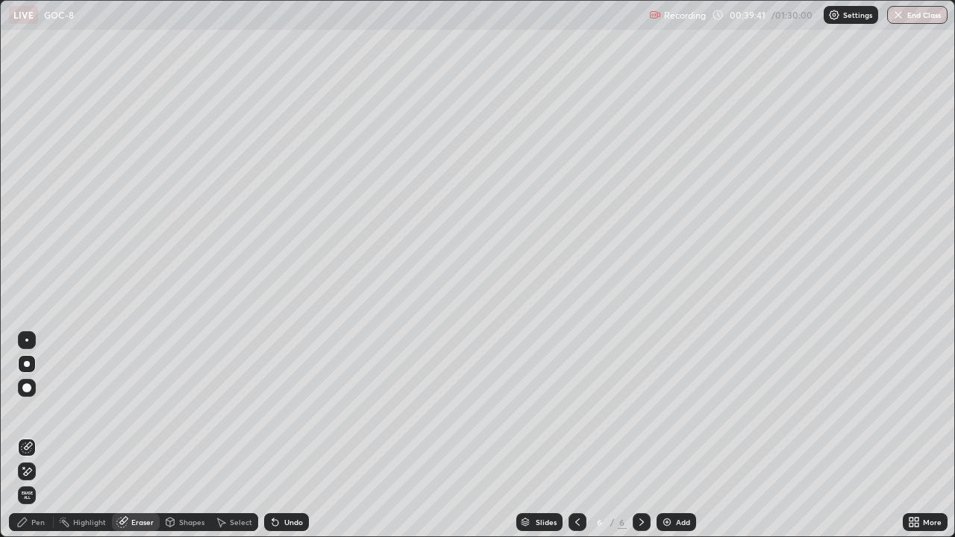
click at [36, 442] on div "Pen" at bounding box center [37, 521] width 13 height 7
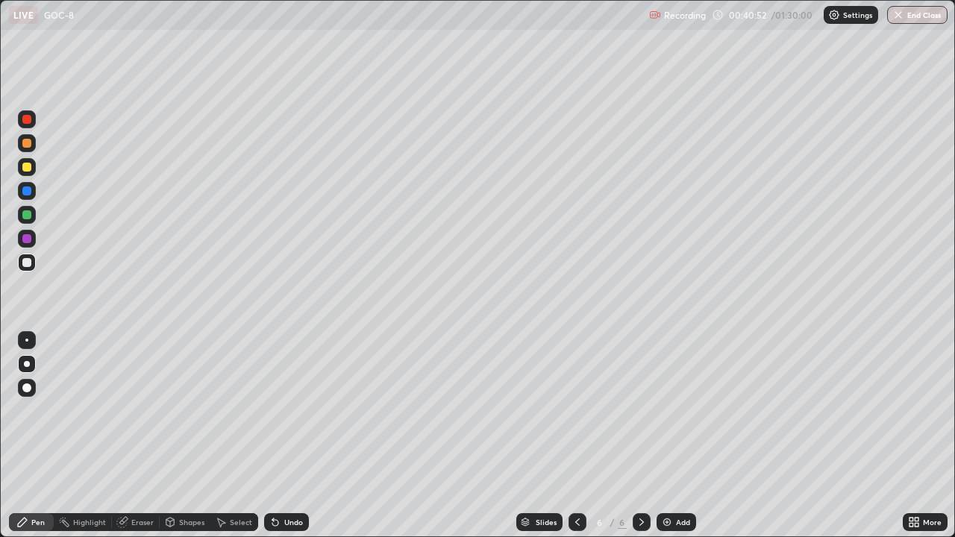
click at [674, 442] on div "Add" at bounding box center [676, 522] width 40 height 18
click at [24, 364] on div at bounding box center [27, 364] width 6 height 6
click at [126, 442] on icon at bounding box center [122, 522] width 12 height 12
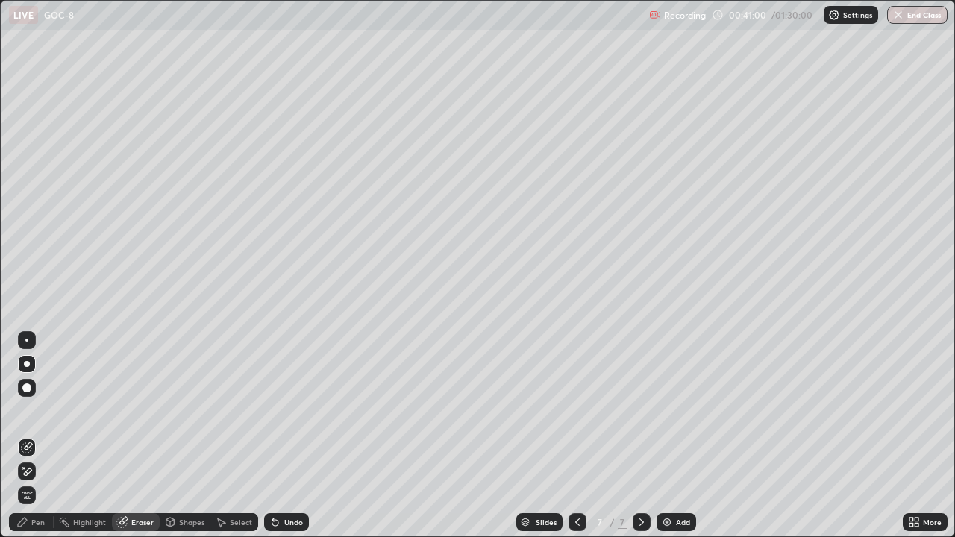
click at [21, 442] on icon at bounding box center [22, 522] width 9 height 9
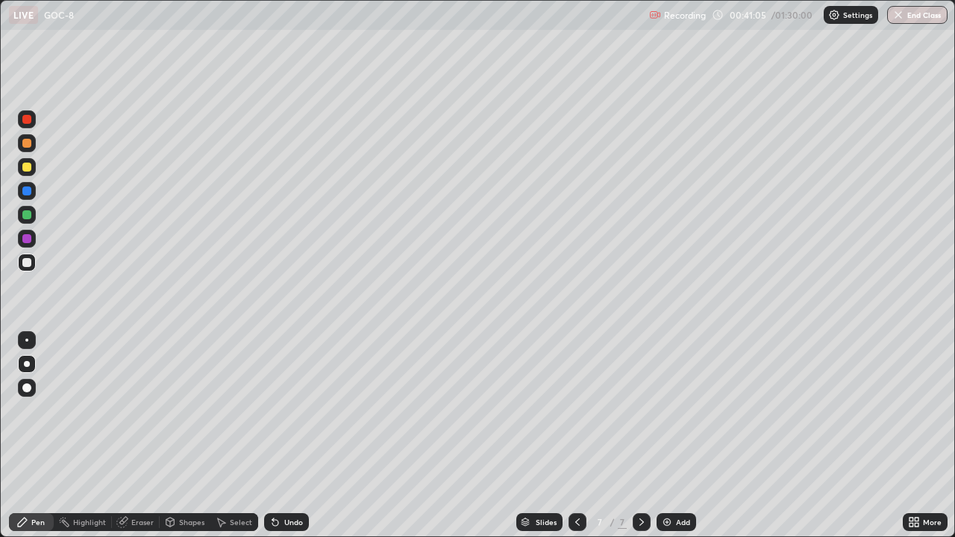
click at [175, 442] on div "Shapes" at bounding box center [185, 522] width 51 height 18
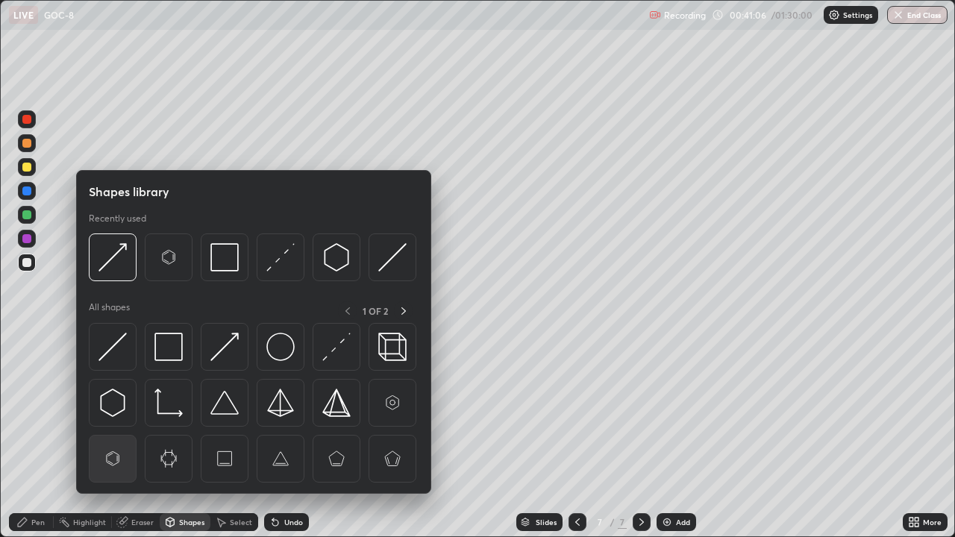
click at [115, 442] on img at bounding box center [112, 459] width 28 height 28
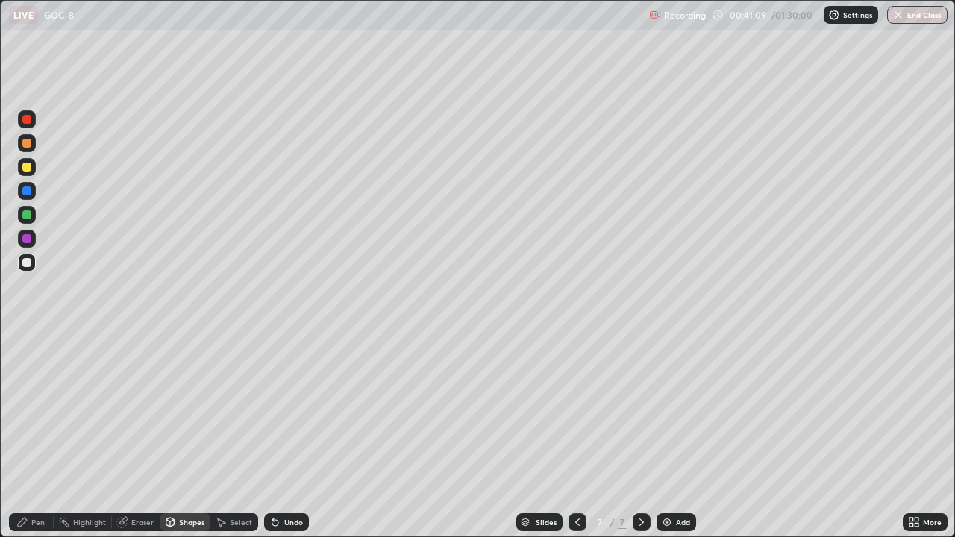
click at [34, 260] on div at bounding box center [27, 263] width 18 height 18
click at [131, 442] on div "Eraser" at bounding box center [142, 521] width 22 height 7
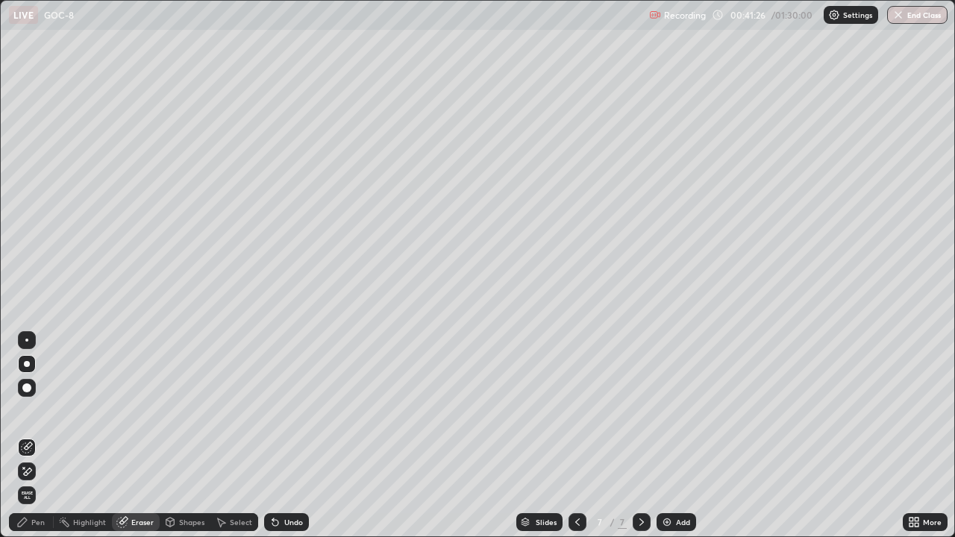
click at [186, 442] on div "Shapes" at bounding box center [191, 521] width 25 height 7
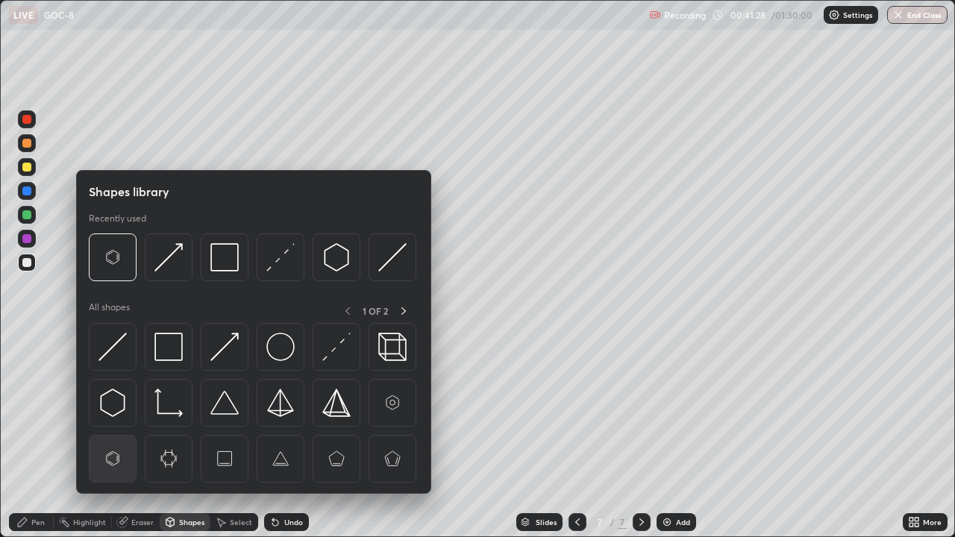
click at [110, 442] on img at bounding box center [112, 459] width 28 height 28
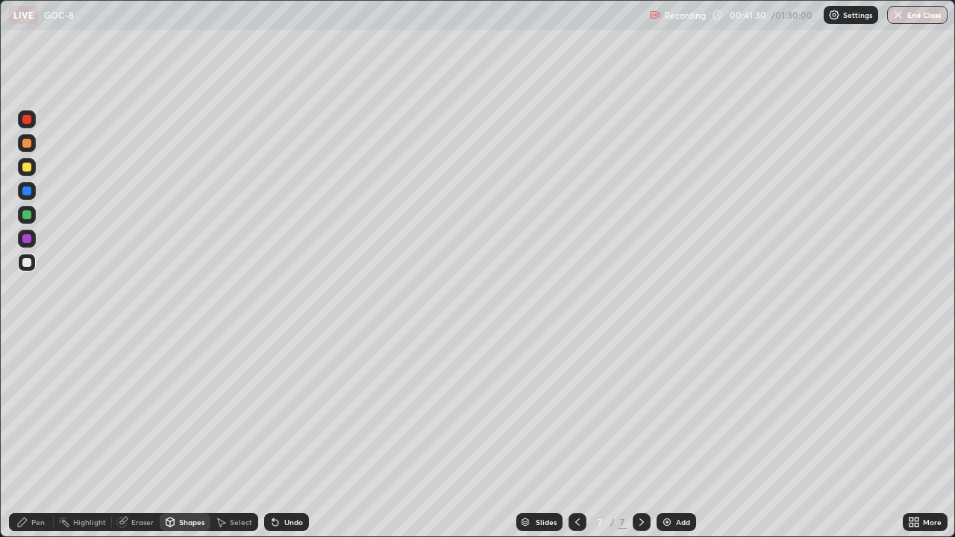
click at [30, 266] on div at bounding box center [26, 262] width 9 height 9
click at [28, 442] on div "Pen" at bounding box center [31, 522] width 45 height 18
click at [24, 262] on div at bounding box center [26, 262] width 9 height 9
click at [29, 262] on div at bounding box center [26, 262] width 9 height 9
click at [169, 442] on icon at bounding box center [170, 521] width 8 height 2
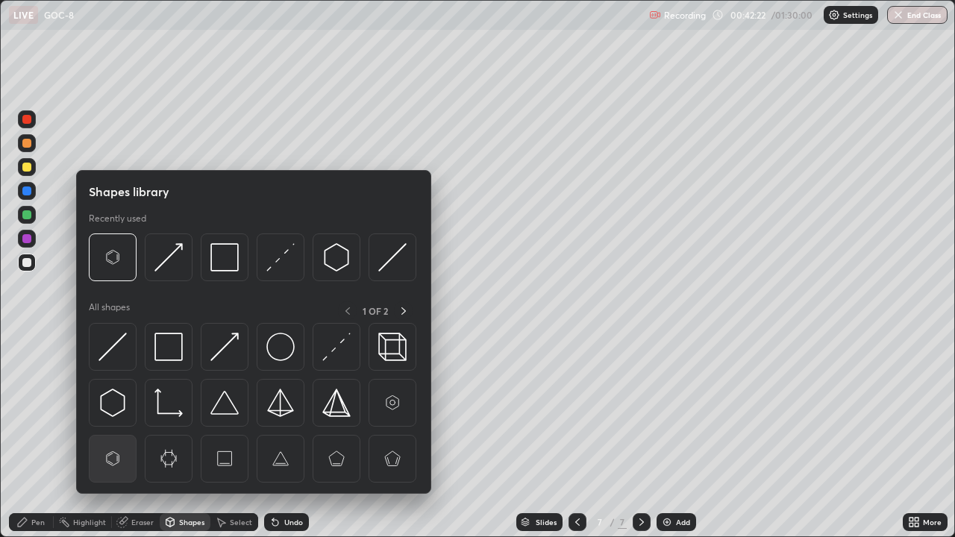
click at [114, 442] on img at bounding box center [112, 459] width 28 height 28
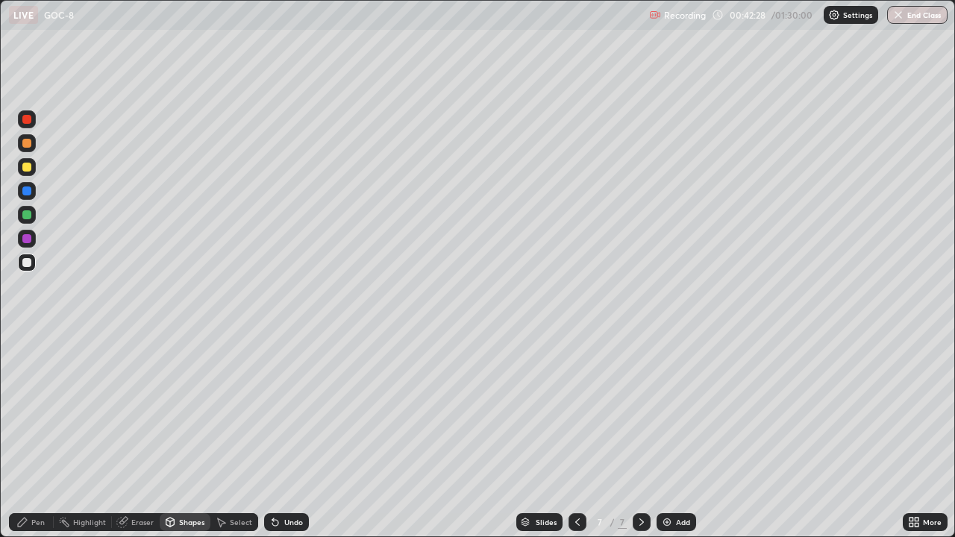
click at [27, 263] on div at bounding box center [26, 262] width 9 height 9
click at [34, 442] on div "Pen" at bounding box center [37, 521] width 13 height 7
click at [140, 442] on div "Eraser" at bounding box center [142, 521] width 22 height 7
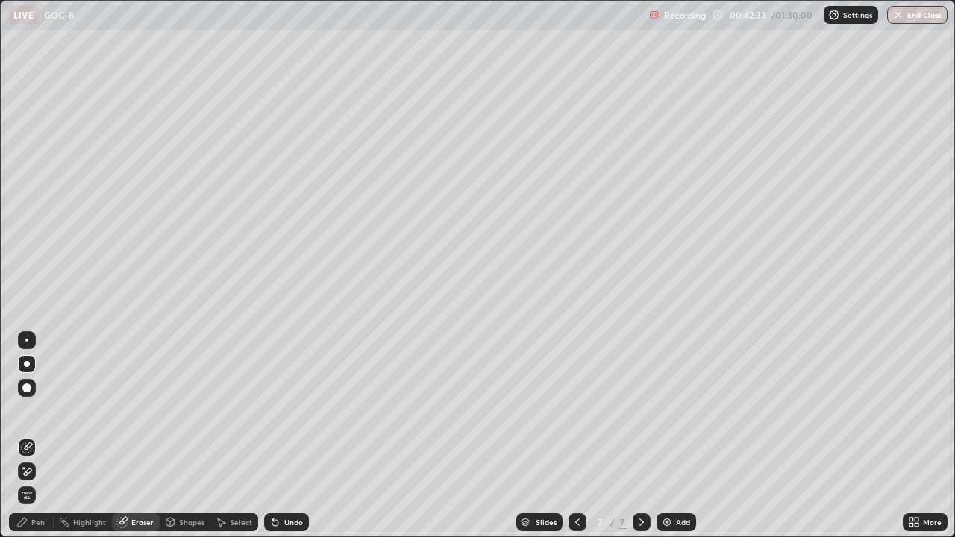
click at [35, 442] on div "Pen" at bounding box center [37, 521] width 13 height 7
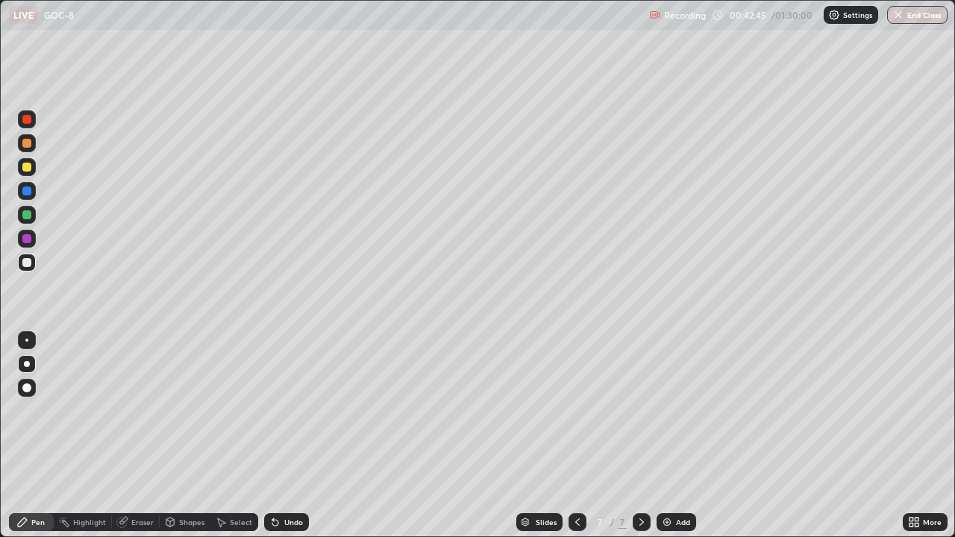
click at [185, 442] on div "Shapes" at bounding box center [191, 521] width 25 height 7
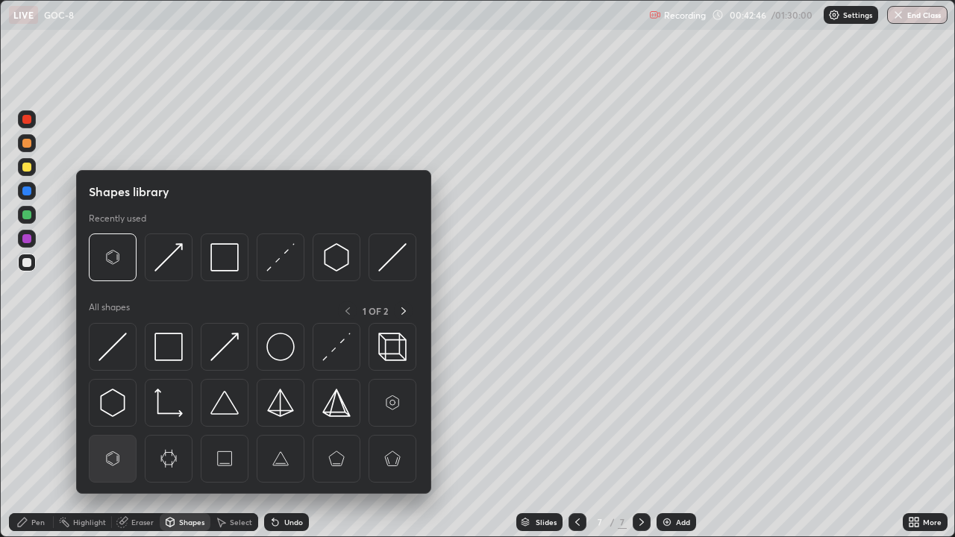
click at [107, 442] on img at bounding box center [112, 459] width 28 height 28
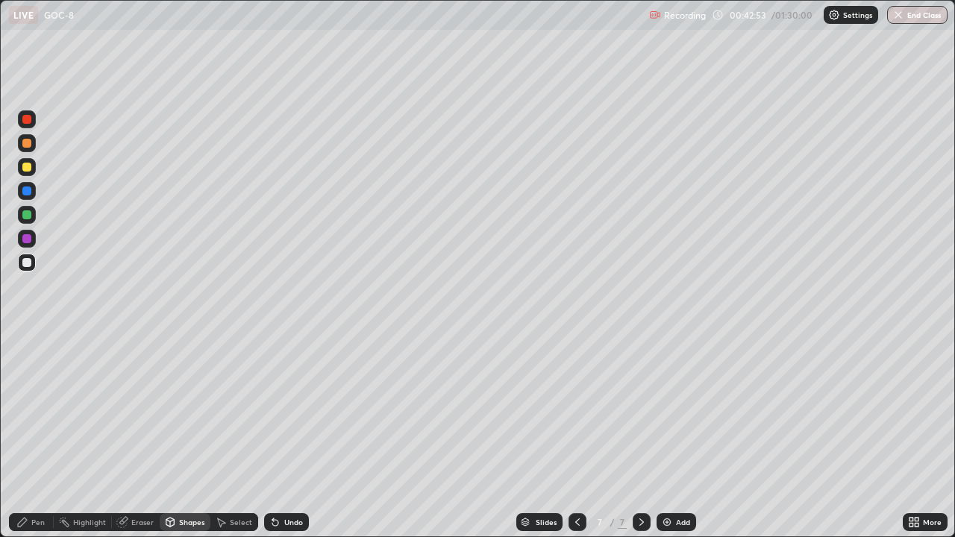
click at [23, 442] on icon at bounding box center [22, 522] width 9 height 9
click at [28, 215] on div at bounding box center [26, 214] width 9 height 9
click at [34, 264] on div at bounding box center [27, 263] width 18 height 18
click at [145, 442] on div "Eraser" at bounding box center [142, 521] width 22 height 7
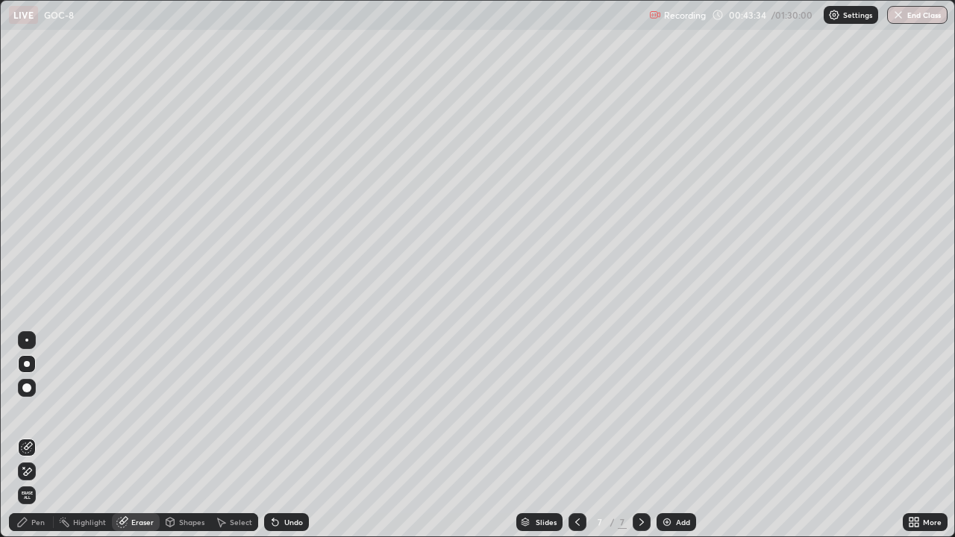
click at [37, 442] on div "Pen" at bounding box center [37, 521] width 13 height 7
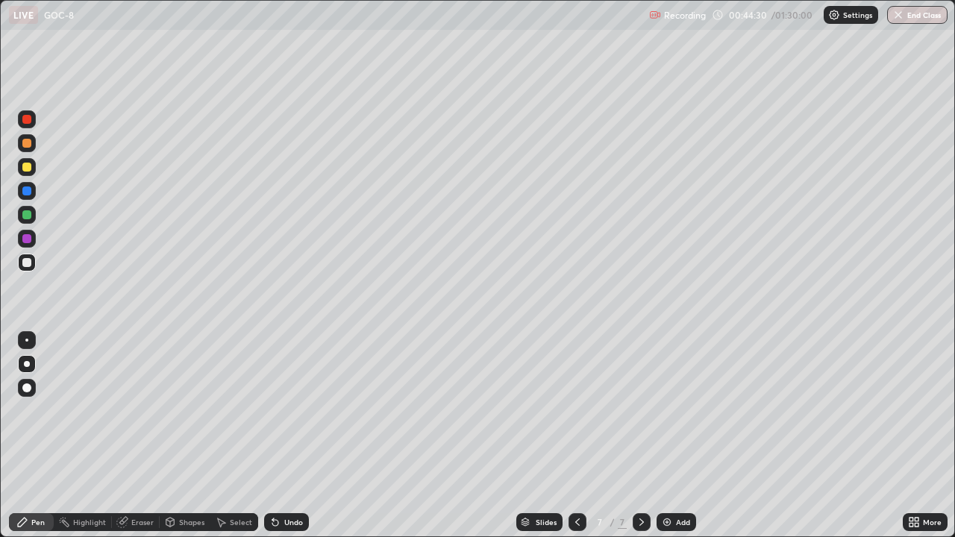
click at [151, 442] on div "Eraser" at bounding box center [142, 521] width 22 height 7
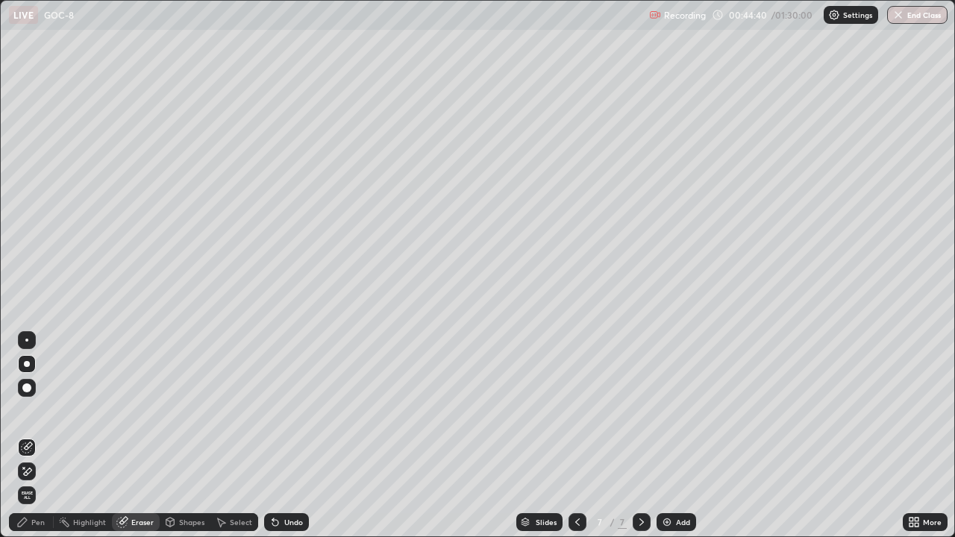
click at [34, 442] on div "Pen" at bounding box center [37, 521] width 13 height 7
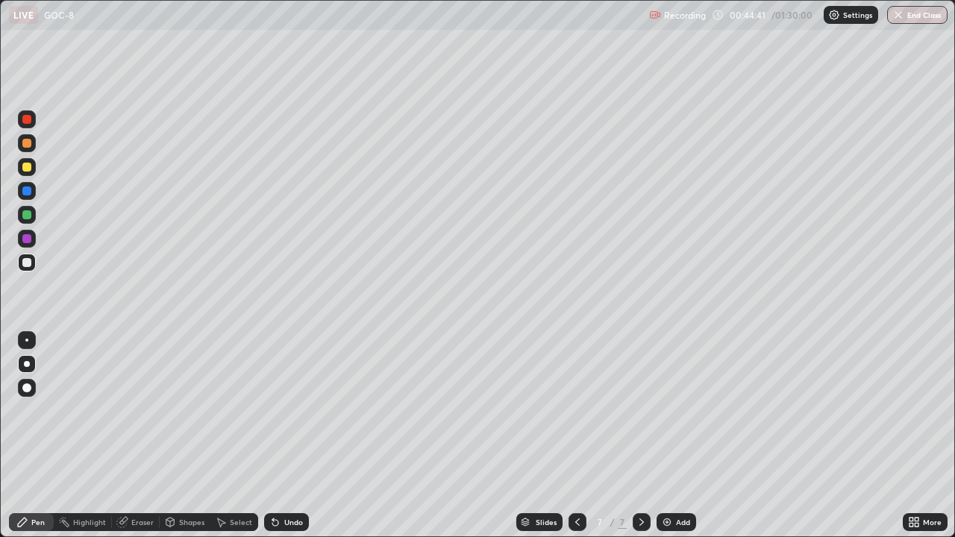
click at [27, 239] on div at bounding box center [26, 238] width 9 height 9
click at [140, 442] on div "Eraser" at bounding box center [136, 522] width 48 height 18
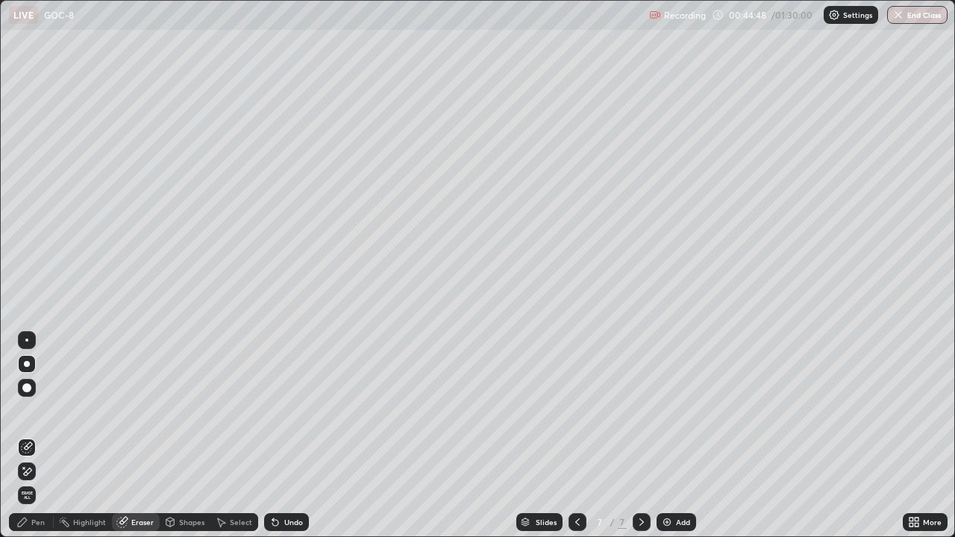
click at [40, 442] on div "Pen" at bounding box center [37, 521] width 13 height 7
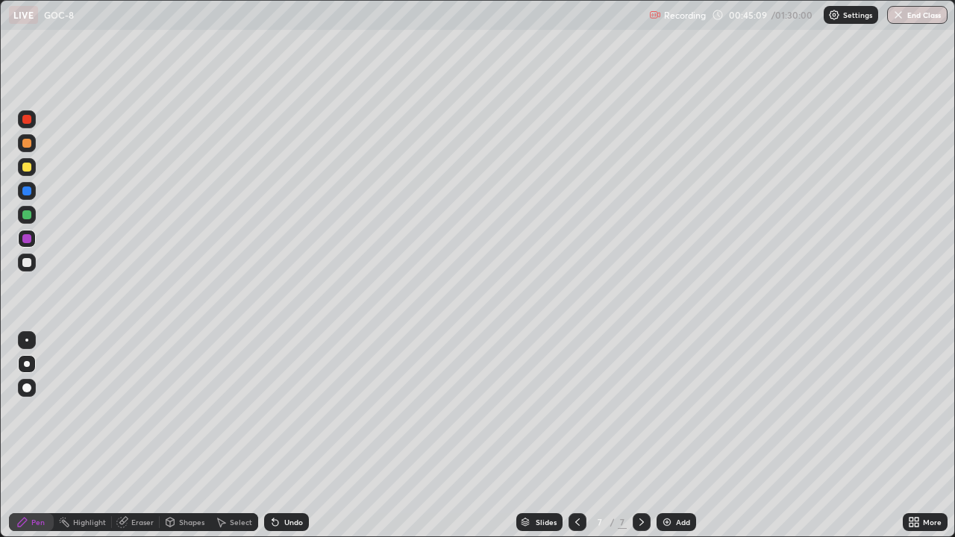
click at [26, 169] on div at bounding box center [26, 167] width 9 height 9
click at [19, 264] on div at bounding box center [27, 263] width 18 height 18
click at [139, 442] on div "Eraser" at bounding box center [142, 521] width 22 height 7
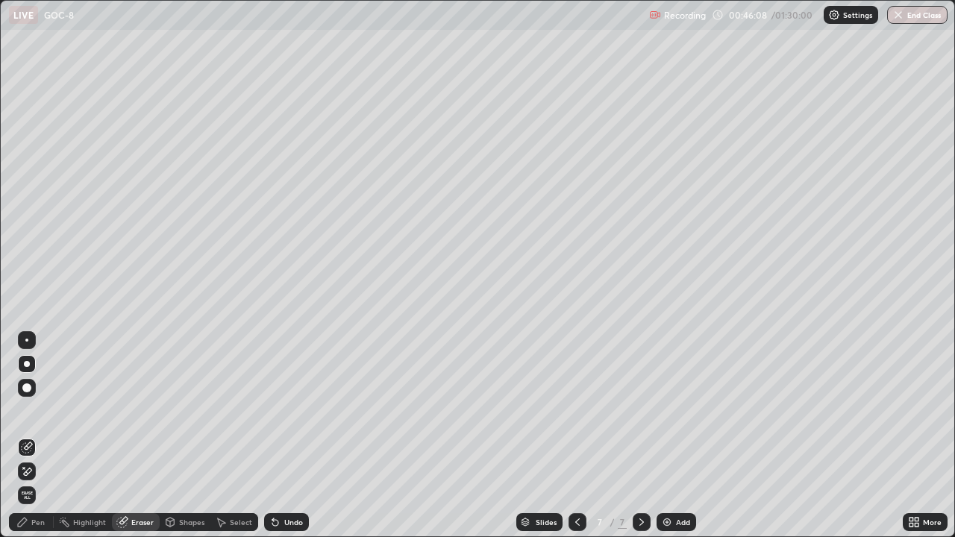
click at [33, 442] on div "Pen" at bounding box center [31, 522] width 45 height 18
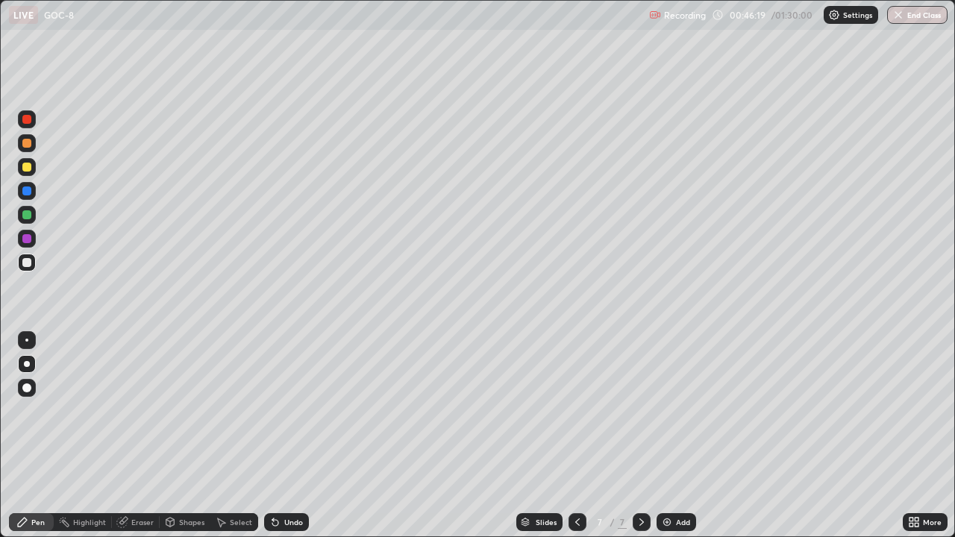
click at [145, 442] on div "Eraser" at bounding box center [142, 521] width 22 height 7
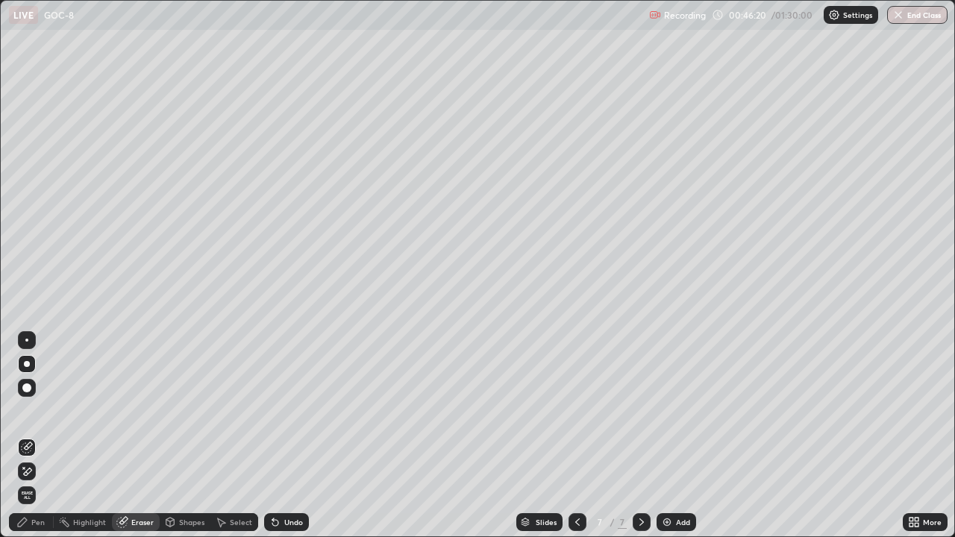
click at [35, 442] on div "Pen" at bounding box center [37, 521] width 13 height 7
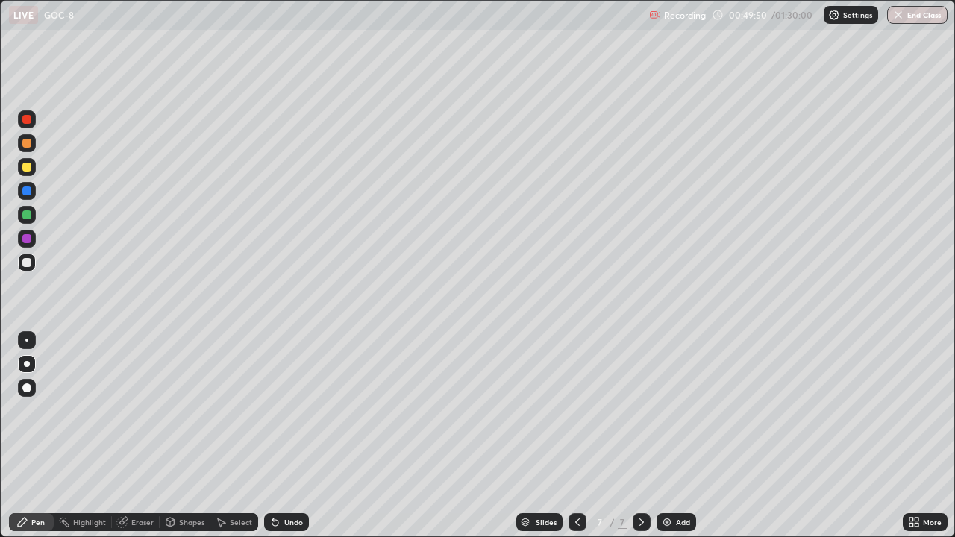
click at [686, 442] on div "Add" at bounding box center [683, 521] width 14 height 7
click at [34, 166] on div at bounding box center [27, 167] width 18 height 18
click at [136, 442] on div "Eraser" at bounding box center [142, 521] width 22 height 7
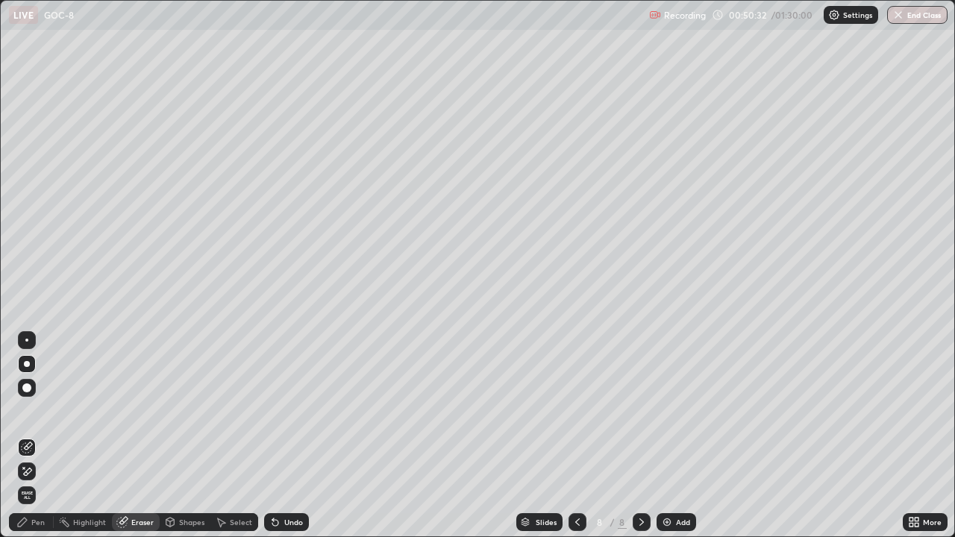
click at [131, 442] on div "Eraser" at bounding box center [136, 522] width 48 height 18
click at [665, 442] on img at bounding box center [667, 522] width 12 height 12
click at [24, 442] on icon at bounding box center [22, 522] width 12 height 12
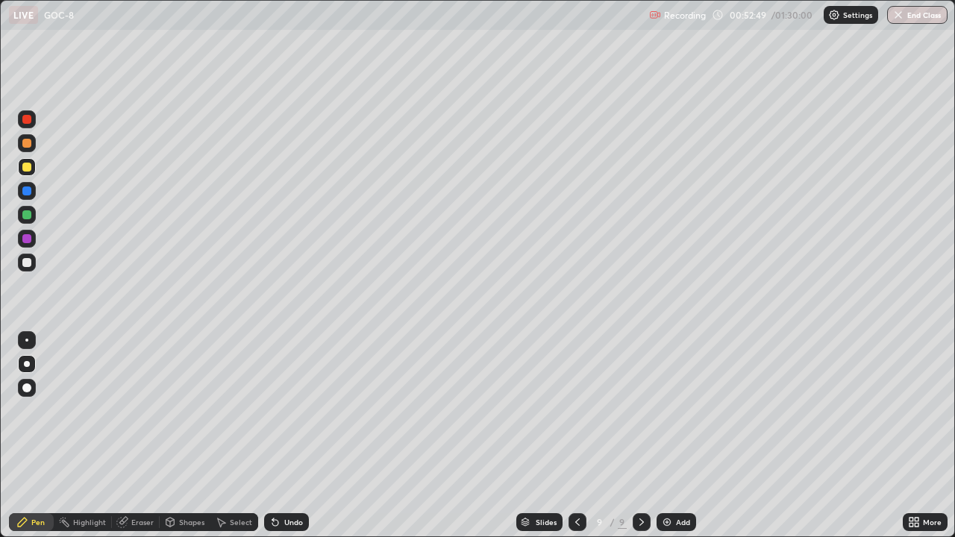
click at [562, 442] on div "Slides 9 / 9 Add" at bounding box center [606, 522] width 594 height 30
click at [29, 266] on div at bounding box center [26, 262] width 9 height 9
click at [576, 442] on icon at bounding box center [577, 522] width 12 height 12
click at [27, 364] on div at bounding box center [27, 364] width 6 height 6
click at [25, 333] on div at bounding box center [27, 340] width 18 height 18
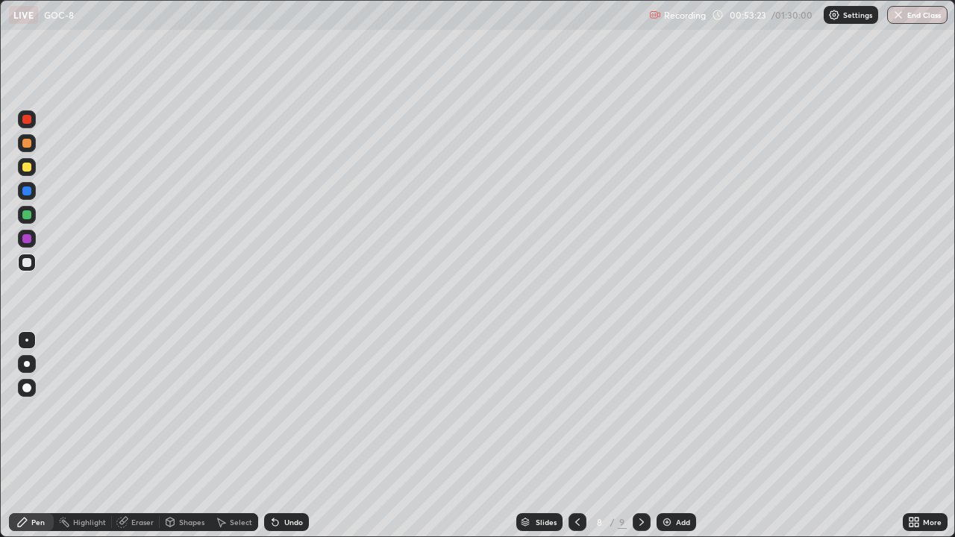
click at [27, 364] on div at bounding box center [27, 364] width 6 height 6
click at [136, 442] on div "Eraser" at bounding box center [142, 521] width 22 height 7
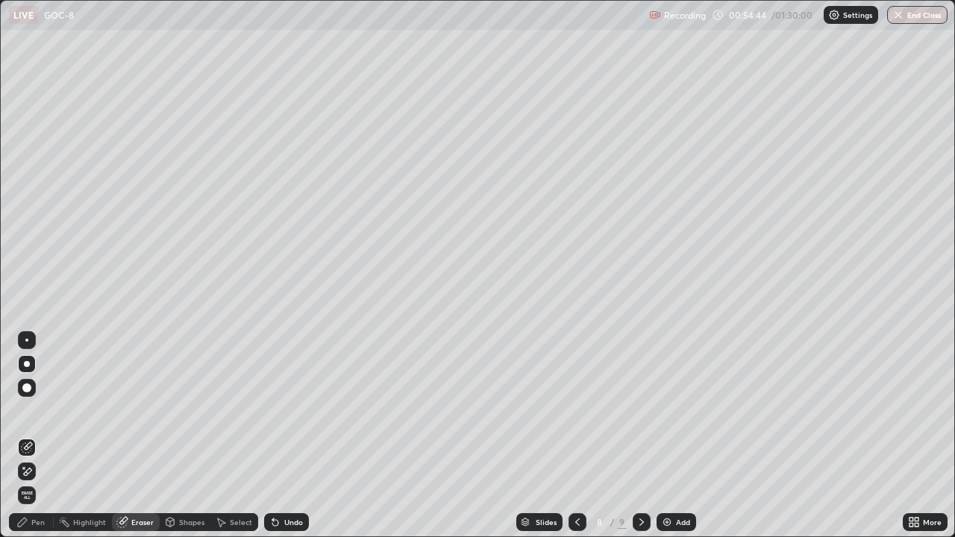
click at [42, 442] on div "Pen" at bounding box center [31, 522] width 45 height 18
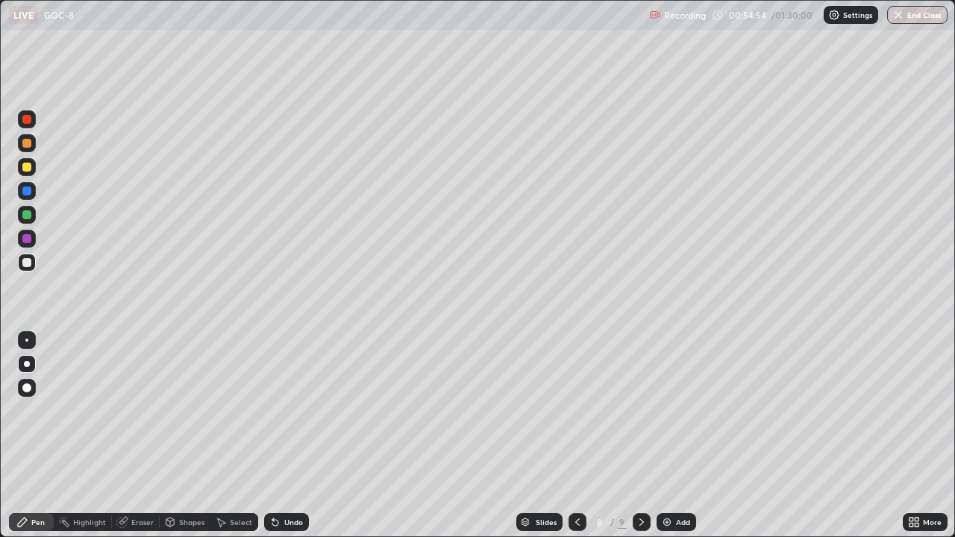
click at [25, 215] on div at bounding box center [26, 214] width 9 height 9
click at [182, 442] on div "Shapes" at bounding box center [191, 521] width 25 height 7
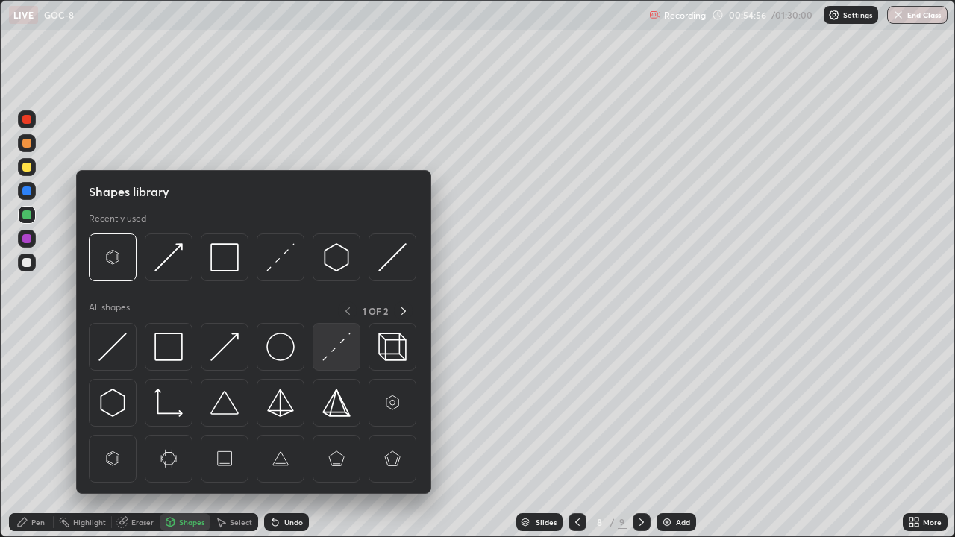
click at [326, 351] on img at bounding box center [336, 347] width 28 height 28
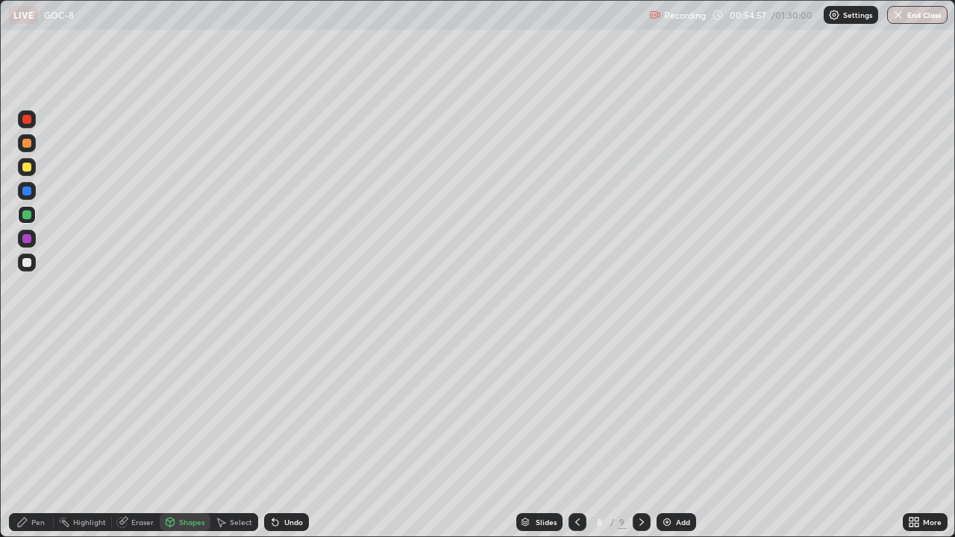
click at [27, 170] on div at bounding box center [26, 167] width 9 height 9
click at [679, 442] on div "Add" at bounding box center [683, 521] width 14 height 7
click at [35, 266] on div at bounding box center [27, 263] width 18 height 18
click at [45, 442] on div "Pen" at bounding box center [31, 522] width 45 height 18
click at [132, 442] on div "Eraser" at bounding box center [142, 521] width 22 height 7
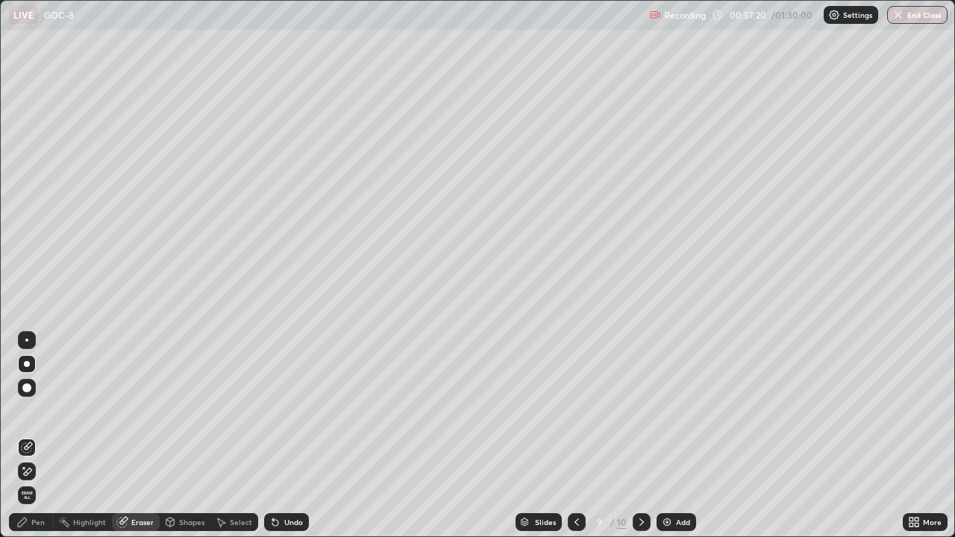
click at [34, 442] on div "Pen" at bounding box center [37, 521] width 13 height 7
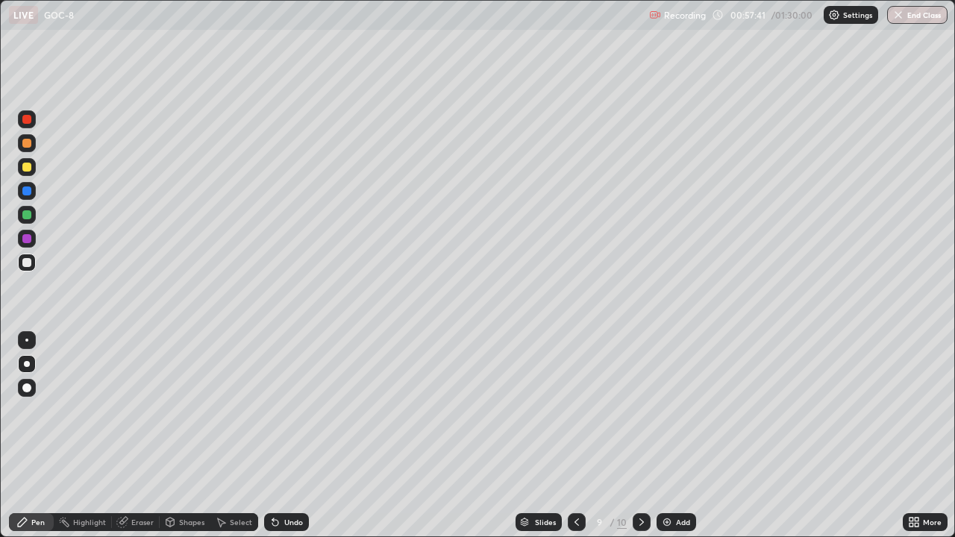
click at [33, 169] on div at bounding box center [27, 167] width 18 height 18
click at [27, 215] on div at bounding box center [26, 214] width 9 height 9
click at [18, 358] on div at bounding box center [27, 364] width 18 height 18
click at [25, 362] on div at bounding box center [27, 364] width 6 height 6
click at [138, 442] on div "Eraser" at bounding box center [142, 521] width 22 height 7
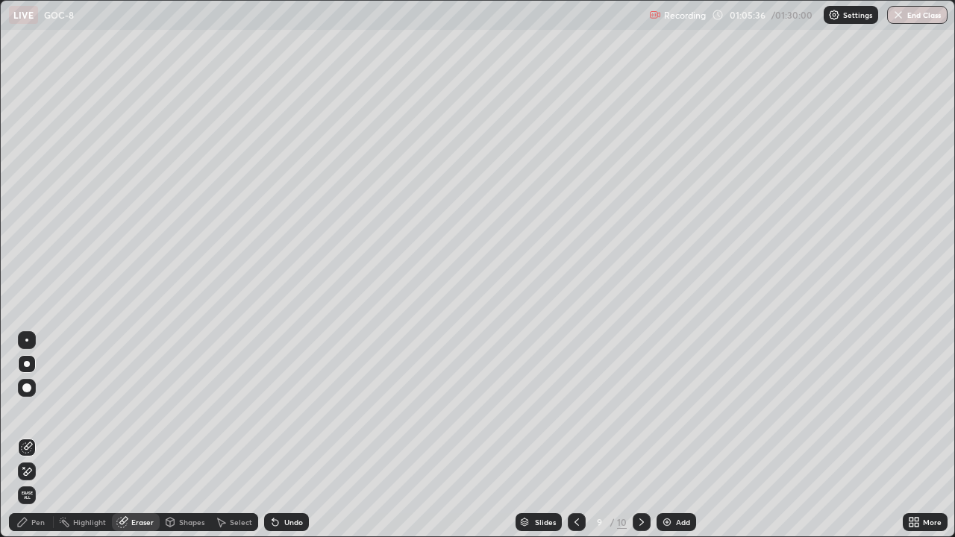
click at [43, 442] on div "Pen" at bounding box center [37, 521] width 13 height 7
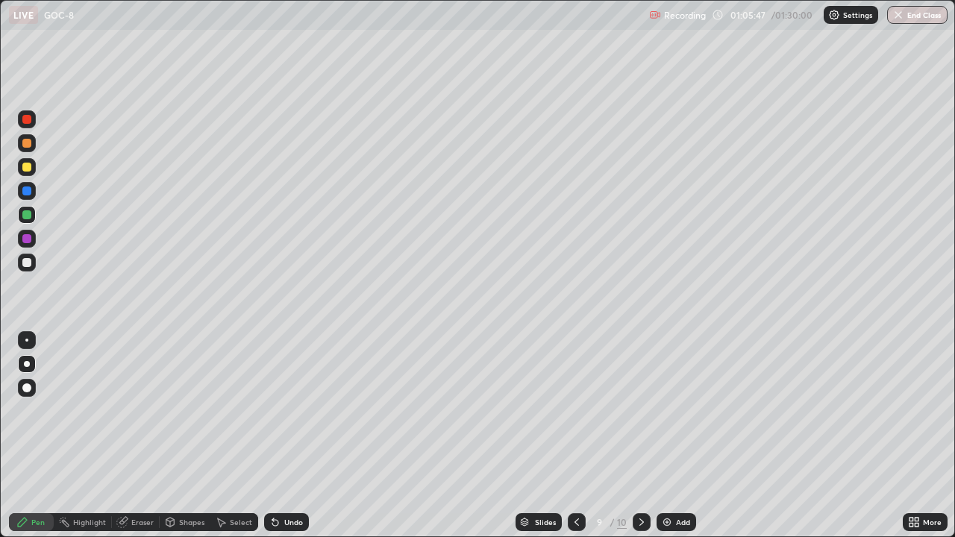
click at [640, 442] on icon at bounding box center [642, 522] width 12 height 12
click at [579, 442] on icon at bounding box center [577, 522] width 12 height 12
click at [581, 442] on div at bounding box center [577, 522] width 18 height 18
click at [576, 442] on icon at bounding box center [577, 522] width 12 height 12
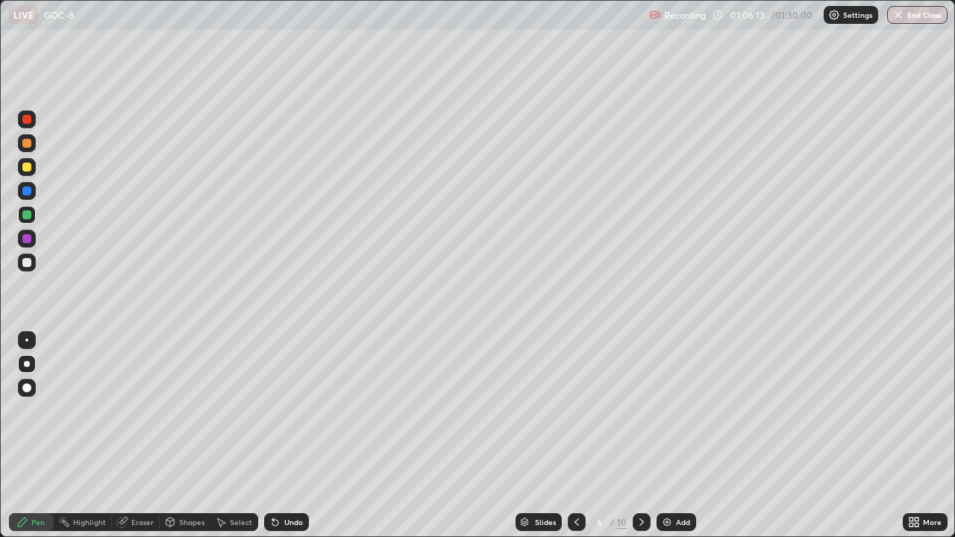
click at [577, 442] on icon at bounding box center [577, 522] width 12 height 12
click at [645, 442] on icon at bounding box center [642, 522] width 12 height 12
click at [641, 442] on icon at bounding box center [641, 521] width 4 height 7
click at [641, 442] on div at bounding box center [642, 522] width 18 height 18
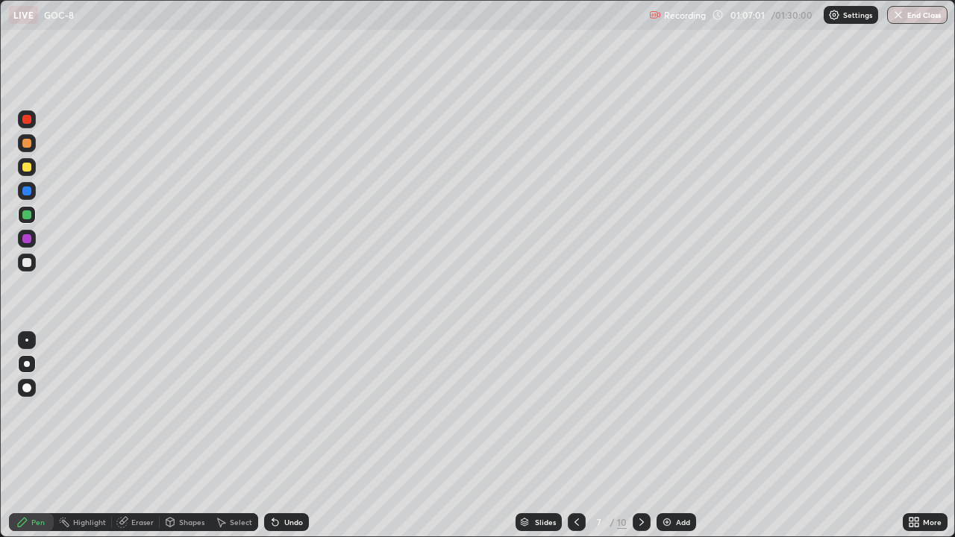
click at [642, 442] on icon at bounding box center [641, 521] width 4 height 7
click at [130, 442] on div "Eraser" at bounding box center [136, 522] width 48 height 18
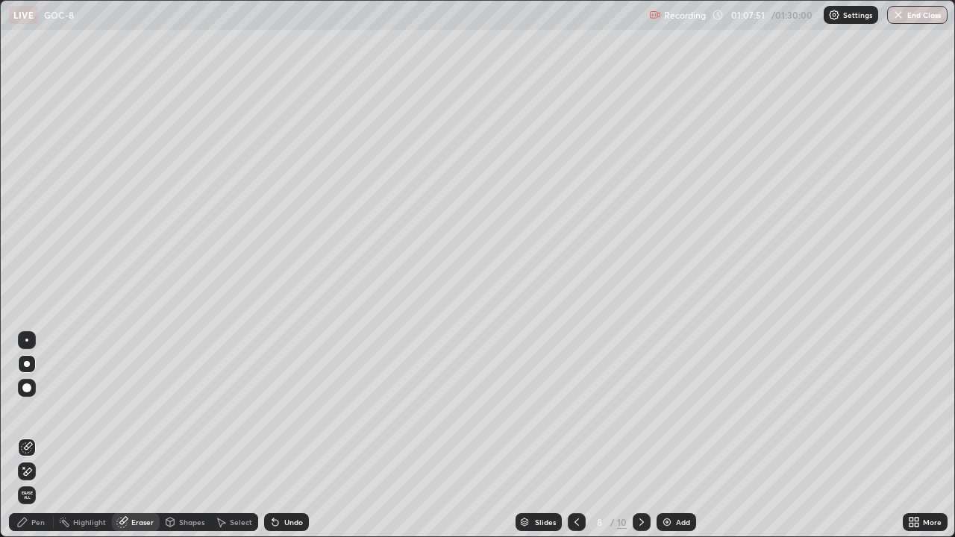
click at [27, 364] on div at bounding box center [27, 364] width 6 height 6
click at [34, 442] on div "Pen" at bounding box center [37, 521] width 13 height 7
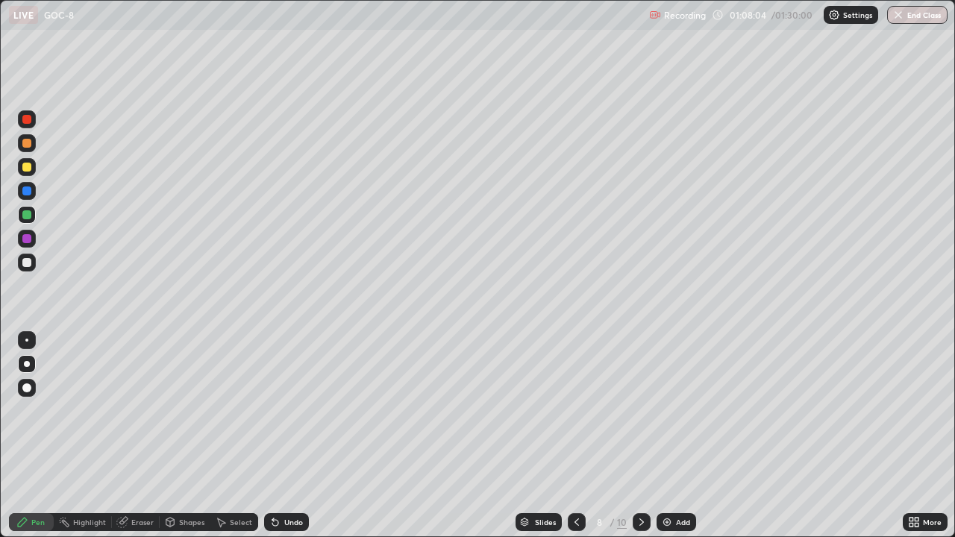
click at [142, 442] on div "Eraser" at bounding box center [142, 521] width 22 height 7
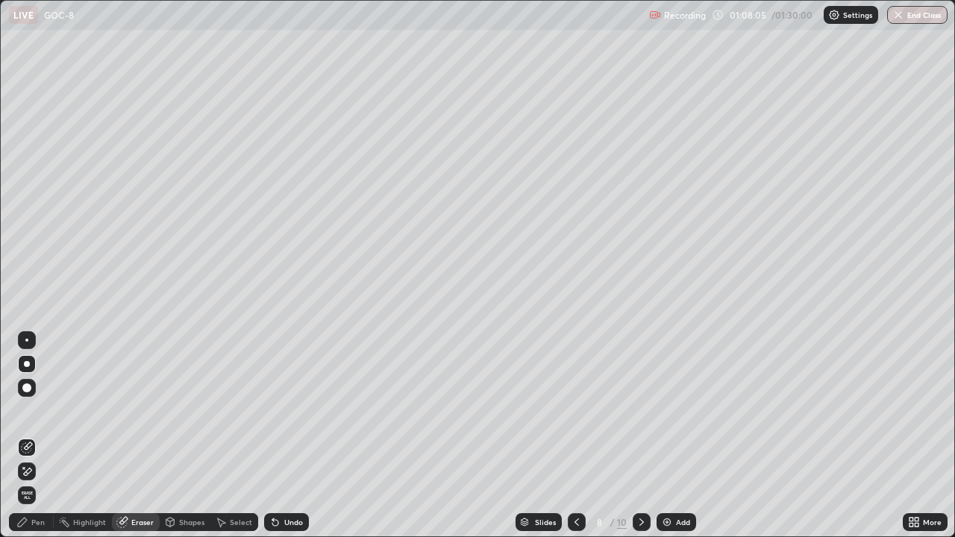
click at [40, 442] on div "Pen" at bounding box center [37, 521] width 13 height 7
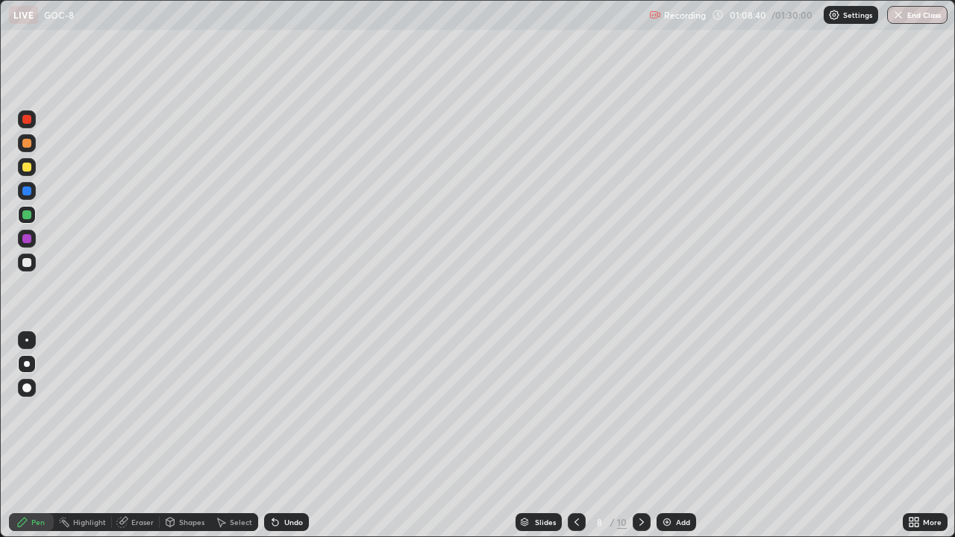
click at [27, 263] on div at bounding box center [26, 262] width 9 height 9
click at [30, 387] on div at bounding box center [26, 387] width 9 height 9
click at [679, 442] on div "Add" at bounding box center [676, 522] width 40 height 18
click at [34, 262] on div at bounding box center [27, 263] width 18 height 18
click at [28, 193] on div at bounding box center [26, 190] width 9 height 9
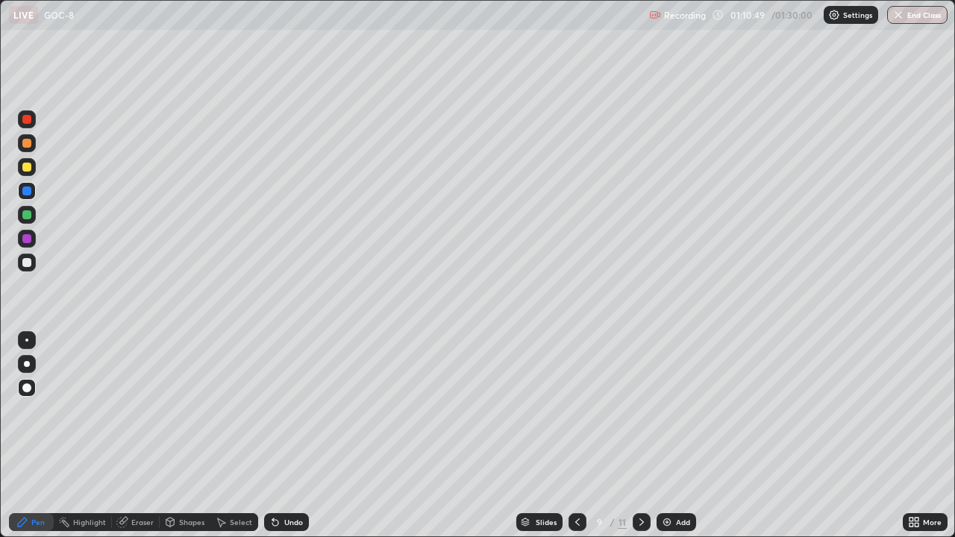
click at [139, 442] on div "Eraser" at bounding box center [136, 522] width 48 height 18
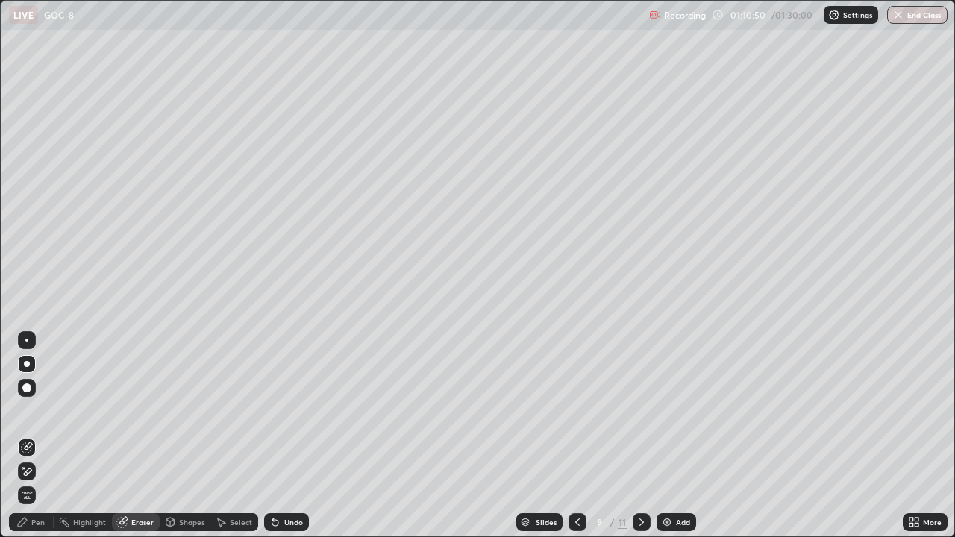
click at [44, 442] on div "Pen" at bounding box center [31, 522] width 45 height 18
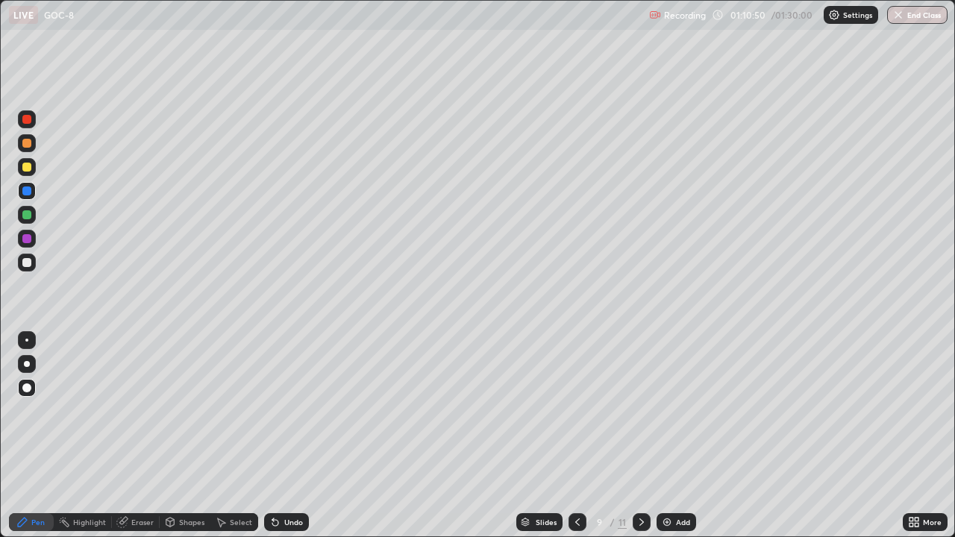
click at [30, 357] on div at bounding box center [27, 364] width 18 height 18
click at [29, 263] on div at bounding box center [26, 262] width 9 height 9
click at [25, 261] on div at bounding box center [26, 262] width 9 height 9
click at [27, 213] on div at bounding box center [26, 214] width 9 height 9
click at [25, 260] on div at bounding box center [26, 262] width 9 height 9
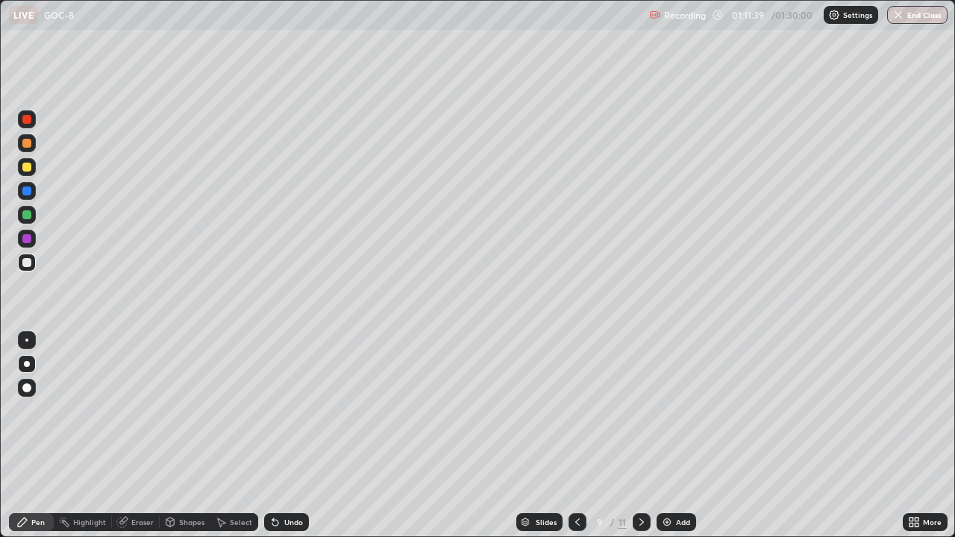
click at [28, 269] on div at bounding box center [27, 263] width 18 height 18
click at [575, 442] on icon at bounding box center [577, 522] width 12 height 12
click at [932, 442] on div "More" at bounding box center [925, 522] width 45 height 30
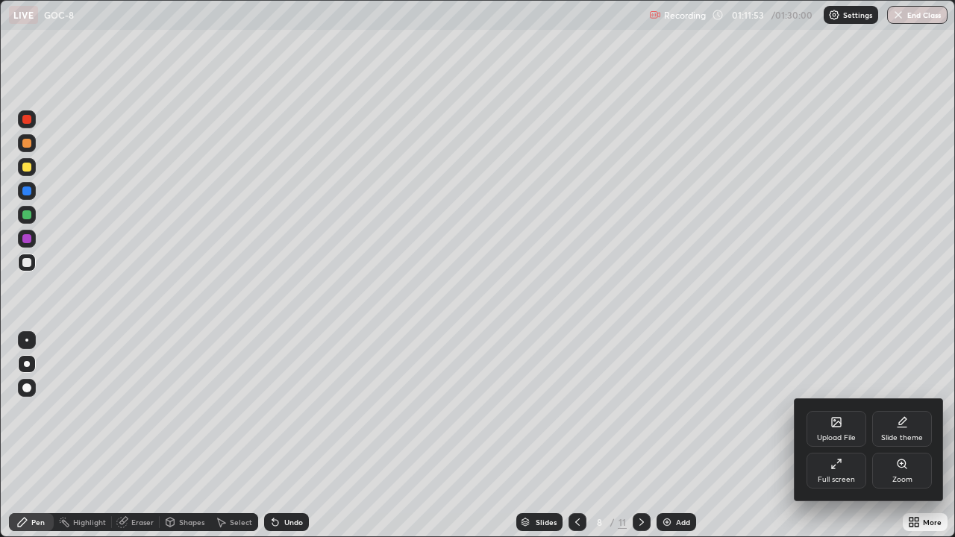
click at [941, 442] on div "Upload File Slide theme Full screen Zoom" at bounding box center [868, 449] width 149 height 101
click at [748, 416] on div at bounding box center [477, 268] width 955 height 537
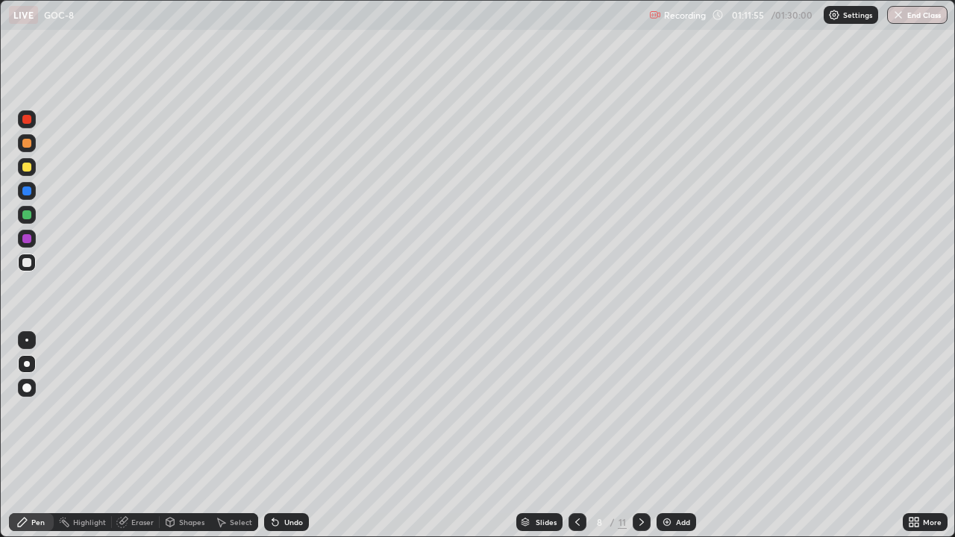
click at [918, 442] on div "More" at bounding box center [925, 522] width 45 height 30
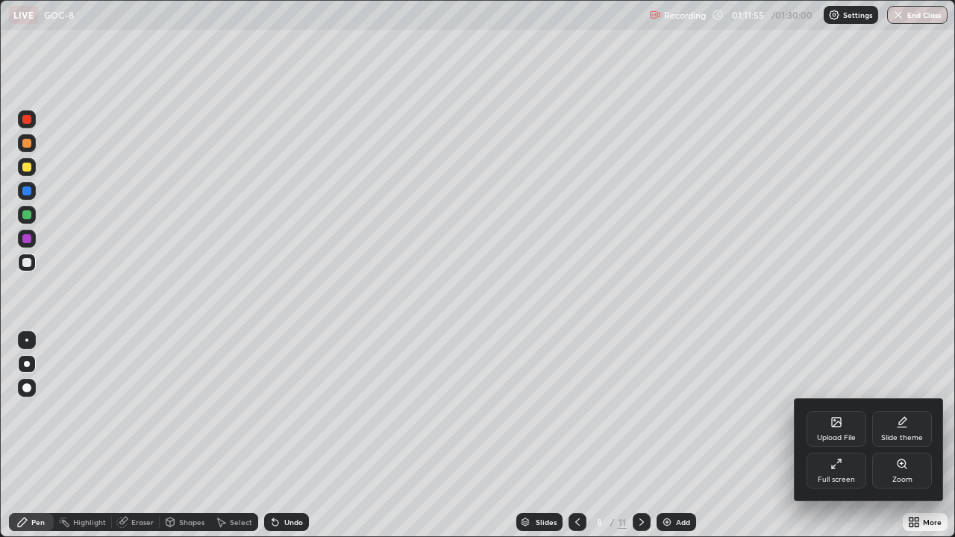
click at [744, 439] on div at bounding box center [477, 268] width 955 height 537
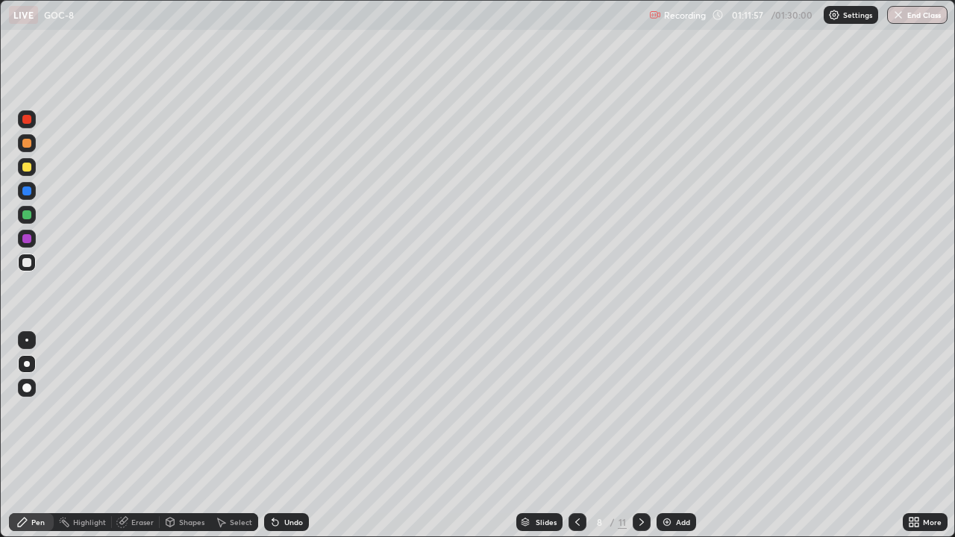
click at [146, 442] on div "Eraser" at bounding box center [136, 522] width 48 height 18
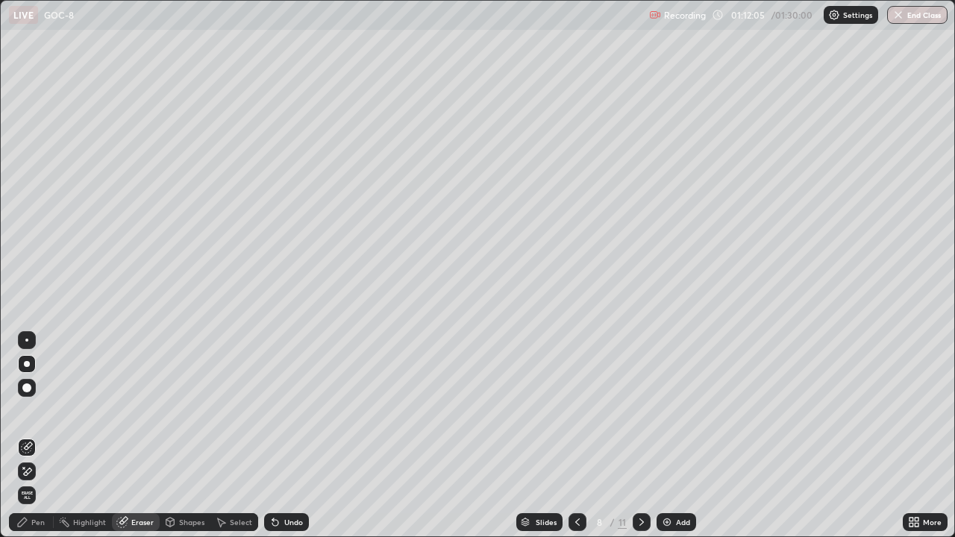
click at [636, 442] on icon at bounding box center [642, 522] width 12 height 12
click at [27, 364] on div at bounding box center [27, 364] width 6 height 6
click at [31, 442] on div "Pen" at bounding box center [37, 521] width 13 height 7
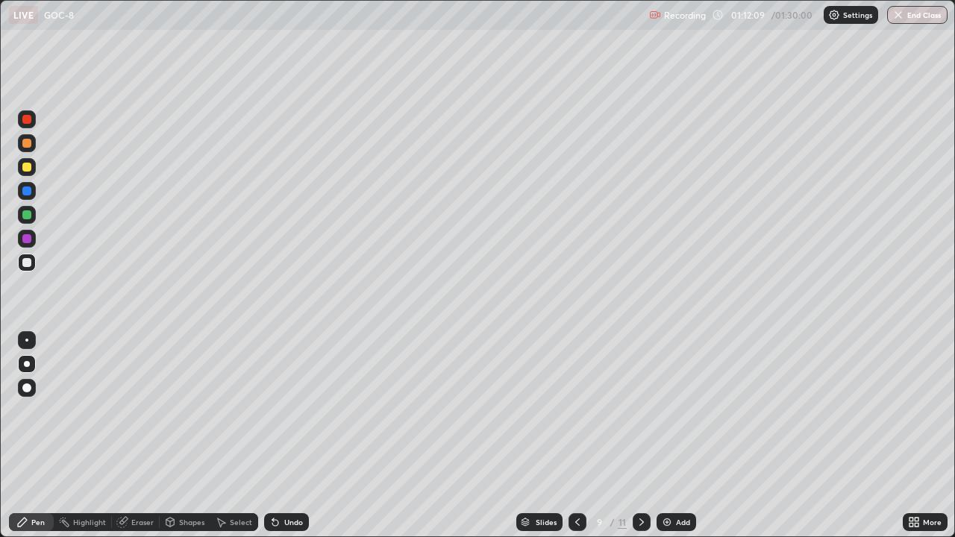
click at [30, 357] on div at bounding box center [27, 364] width 18 height 18
click at [28, 363] on div at bounding box center [27, 364] width 6 height 6
click at [23, 216] on div at bounding box center [26, 214] width 9 height 9
click at [27, 260] on div at bounding box center [26, 262] width 9 height 9
click at [142, 442] on div "Eraser" at bounding box center [142, 521] width 22 height 7
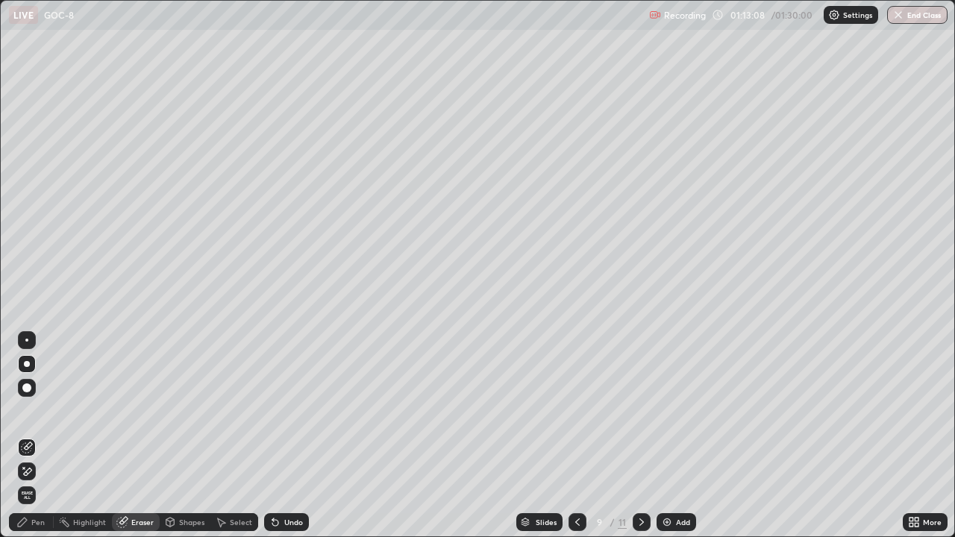
click at [38, 442] on div "Pen" at bounding box center [37, 521] width 13 height 7
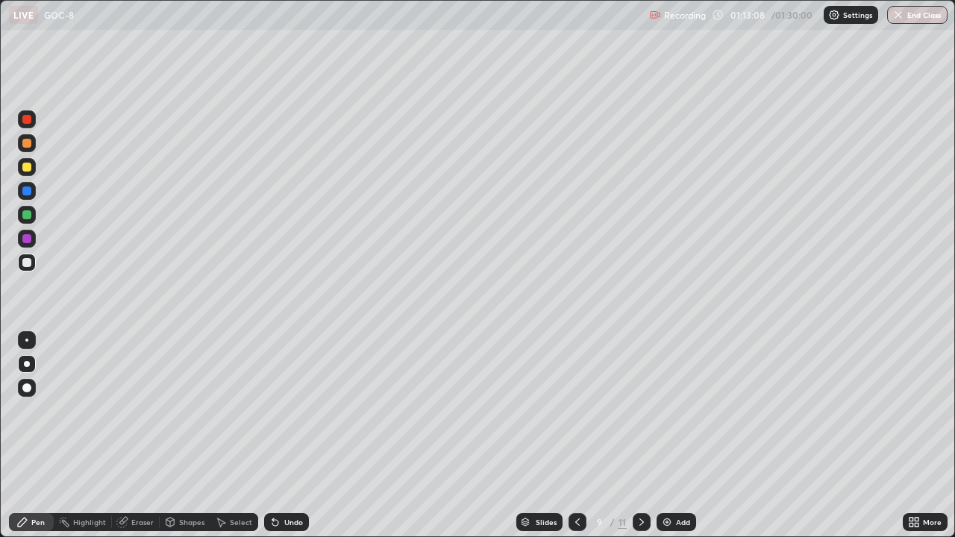
click at [29, 263] on div at bounding box center [26, 262] width 9 height 9
click at [125, 442] on div "Eraser" at bounding box center [136, 522] width 48 height 18
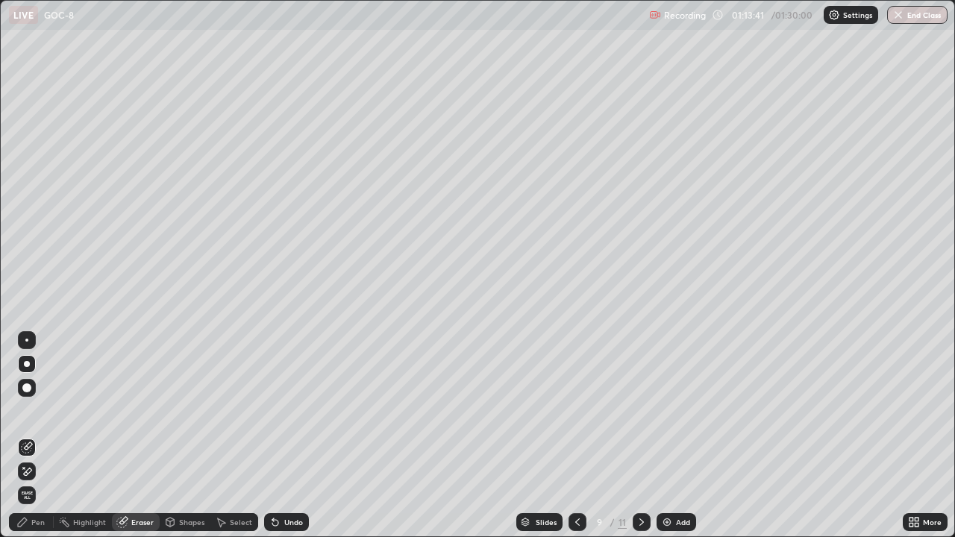
click at [36, 442] on div "Pen" at bounding box center [37, 521] width 13 height 7
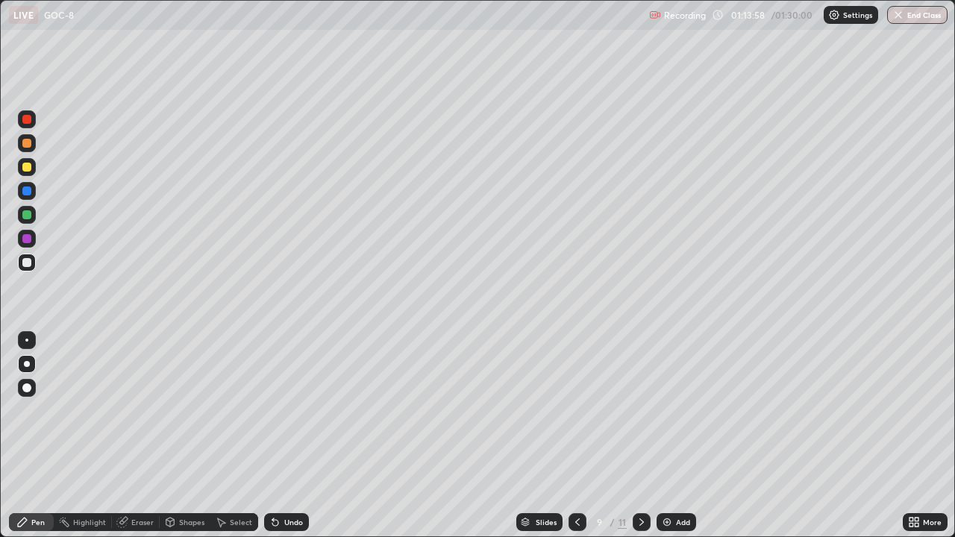
click at [27, 215] on div at bounding box center [26, 214] width 9 height 9
click at [170, 442] on icon at bounding box center [170, 521] width 8 height 2
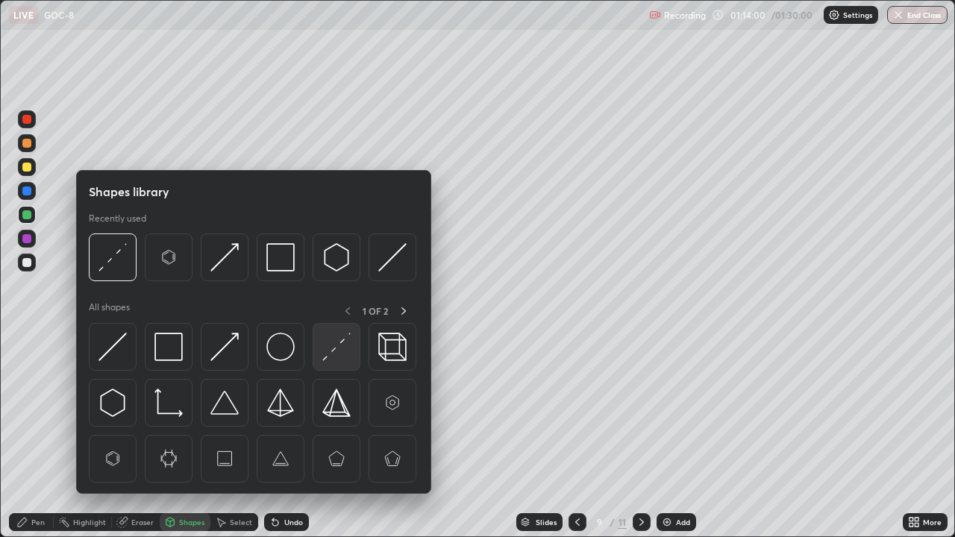
click at [324, 351] on img at bounding box center [336, 347] width 28 height 28
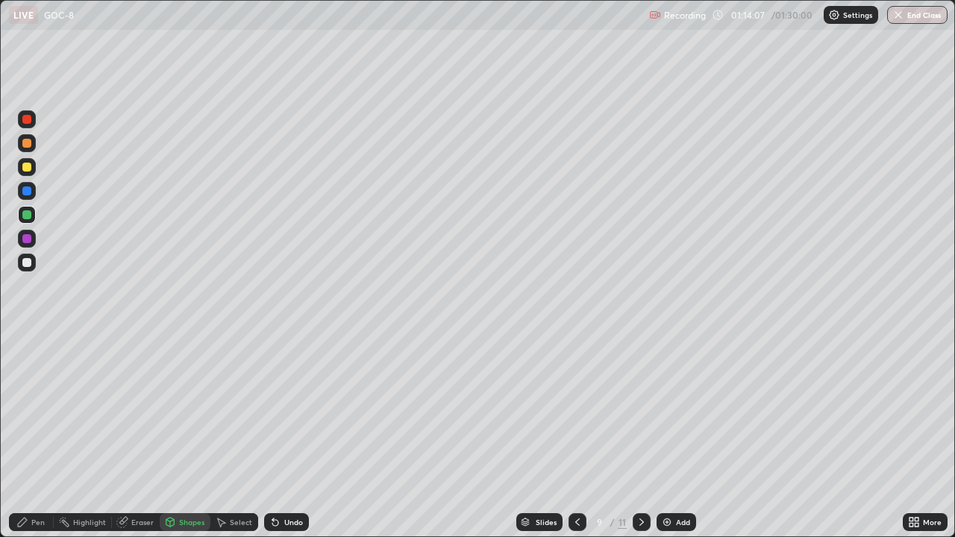
click at [25, 266] on div at bounding box center [26, 262] width 9 height 9
click at [40, 442] on div "Pen" at bounding box center [37, 521] width 13 height 7
click at [576, 442] on icon at bounding box center [577, 522] width 12 height 12
click at [639, 442] on icon at bounding box center [641, 521] width 4 height 7
click at [640, 442] on icon at bounding box center [642, 522] width 12 height 12
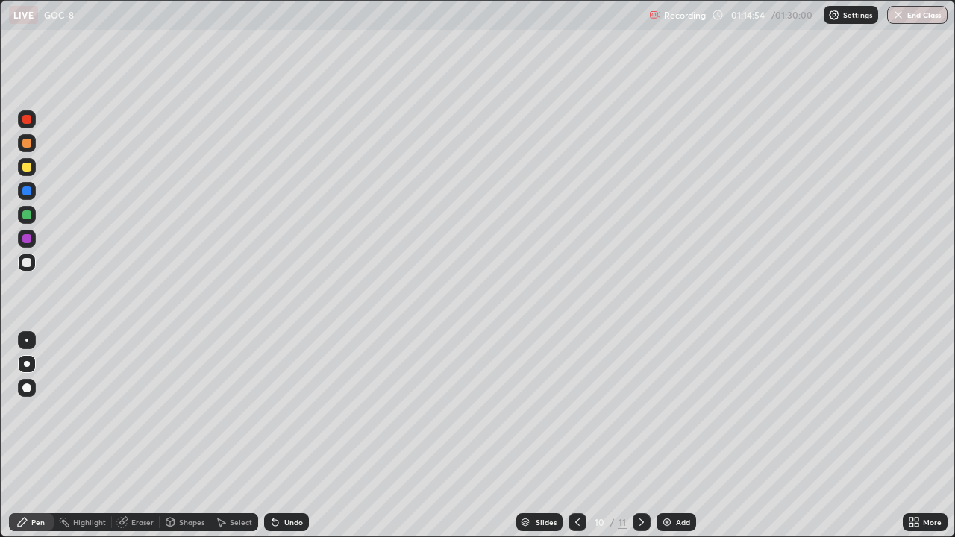
click at [574, 442] on icon at bounding box center [577, 522] width 12 height 12
click at [28, 364] on div at bounding box center [27, 364] width 6 height 6
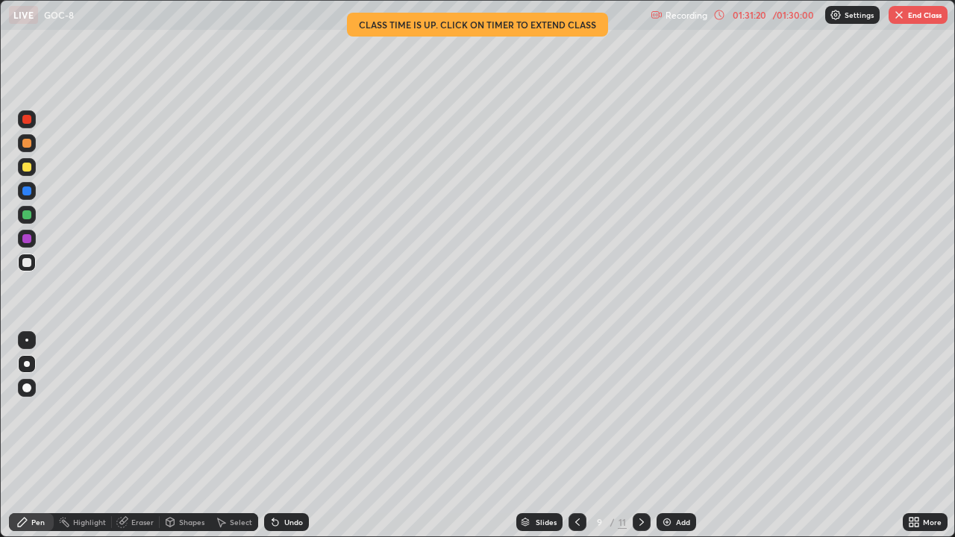
click at [918, 20] on button "End Class" at bounding box center [917, 15] width 59 height 18
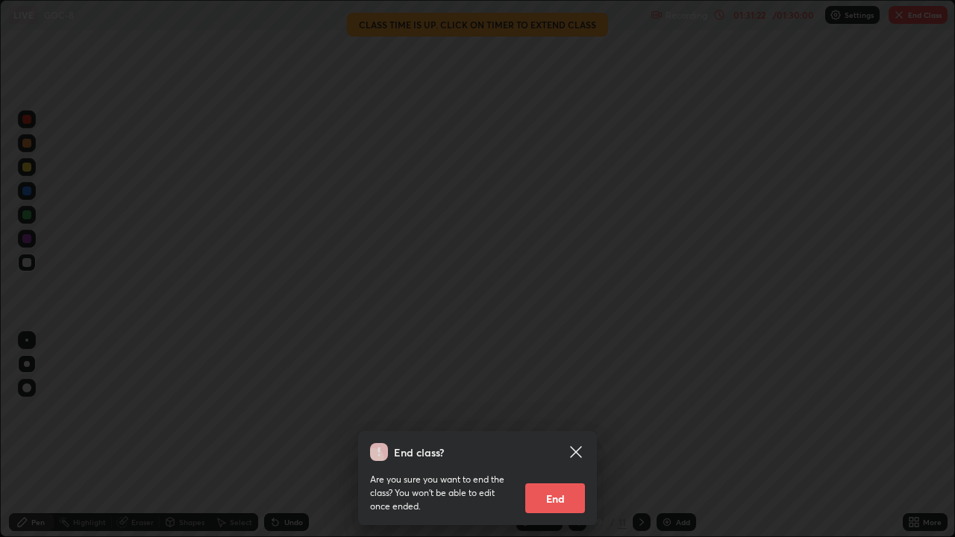
click at [565, 442] on button "End" at bounding box center [555, 498] width 60 height 30
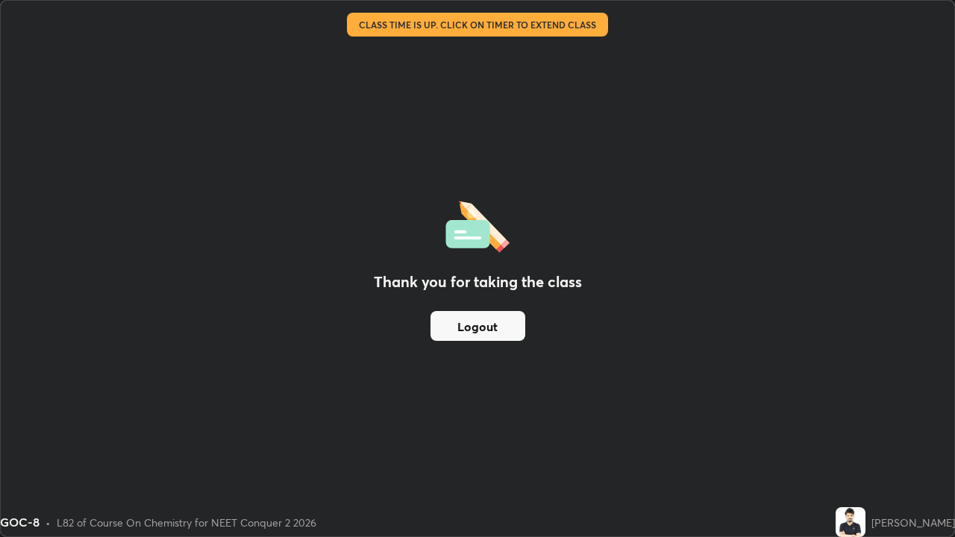
click at [483, 327] on button "Logout" at bounding box center [477, 326] width 95 height 30
click at [486, 331] on button "Logout" at bounding box center [477, 326] width 95 height 30
